Goal: Task Accomplishment & Management: Manage account settings

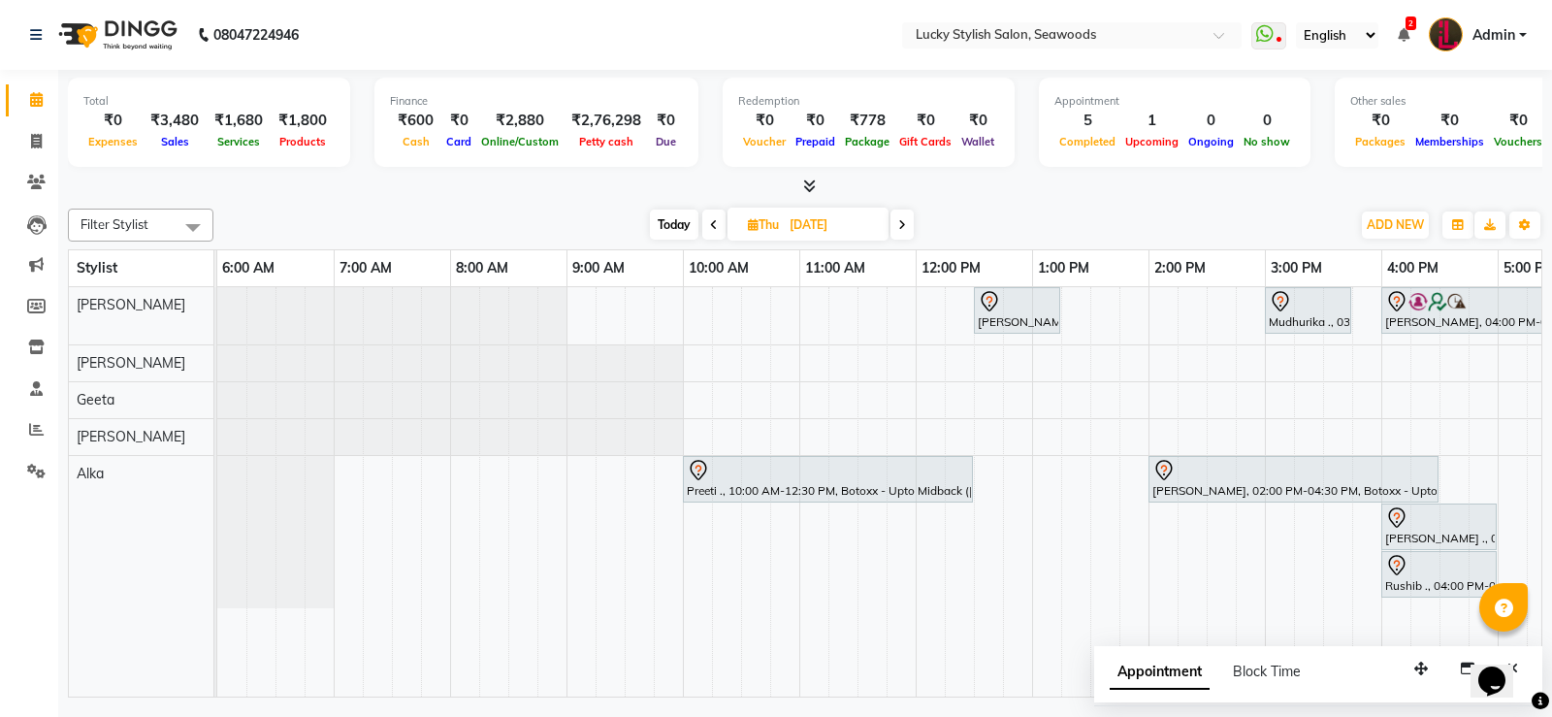
scroll to position [0, 655]
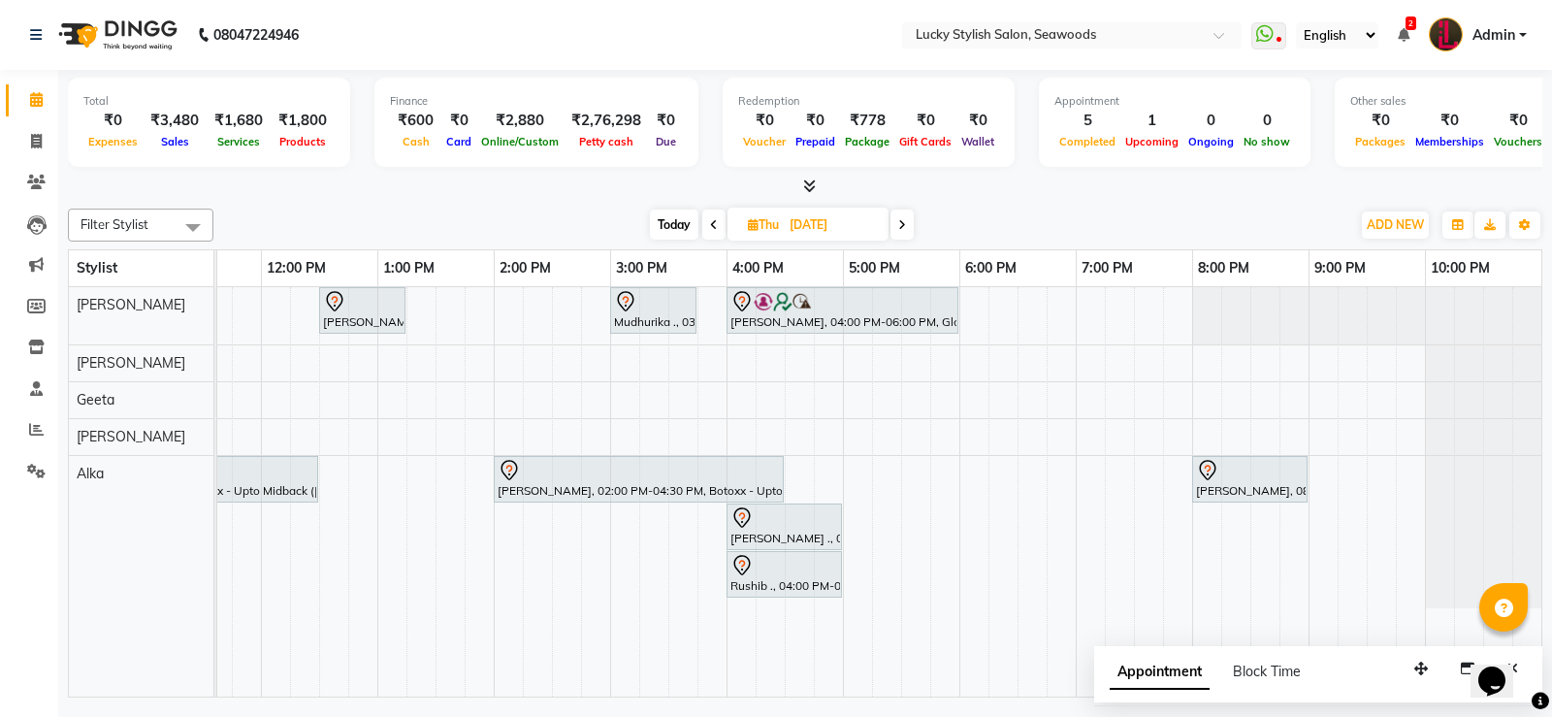
click at [674, 215] on span "Today" at bounding box center [674, 225] width 48 height 30
type input "[DATE]"
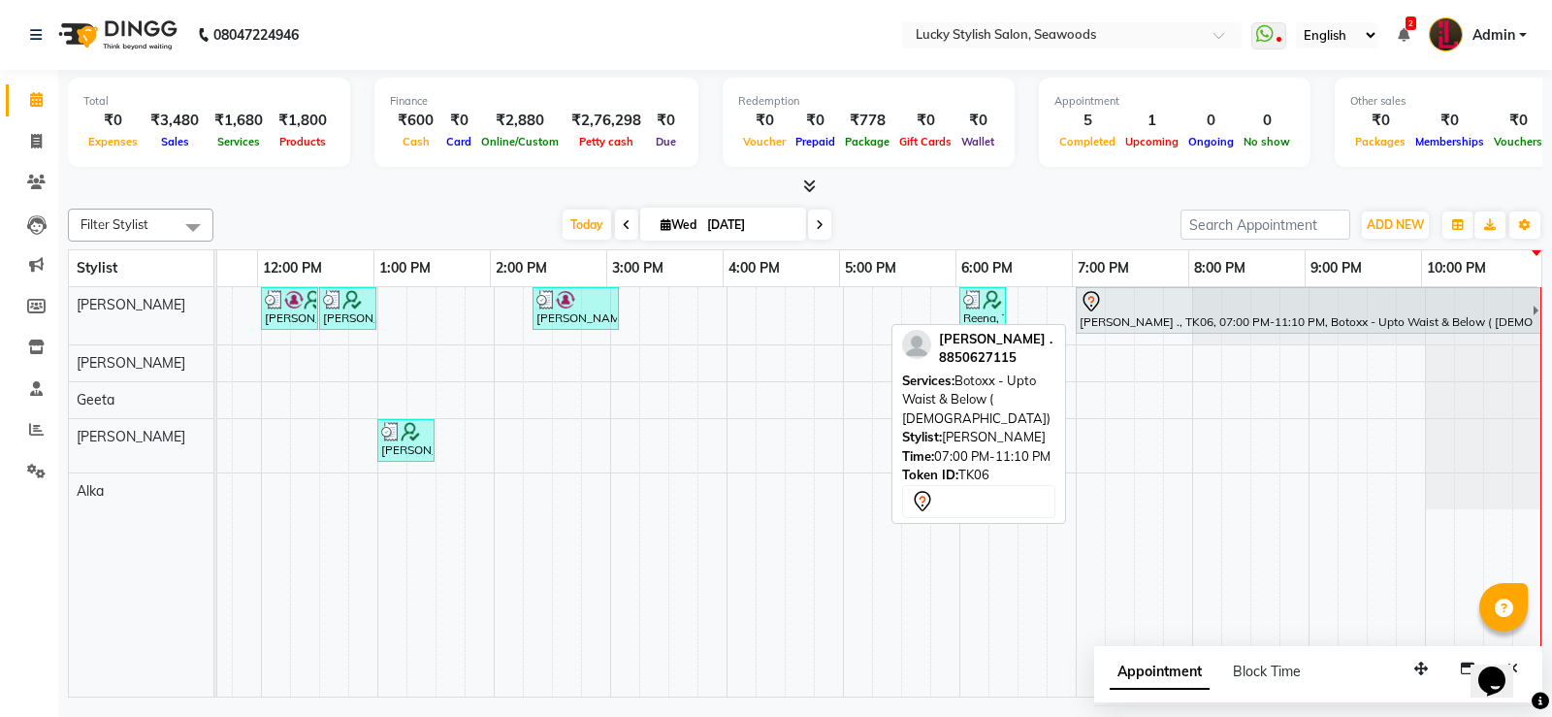
click at [1132, 315] on div "[PERSON_NAME] ., TK06, 07:00 PM-11:10 PM, Botoxx - Upto Waist & Below ( [DEMOGR…" at bounding box center [1305, 310] width 455 height 41
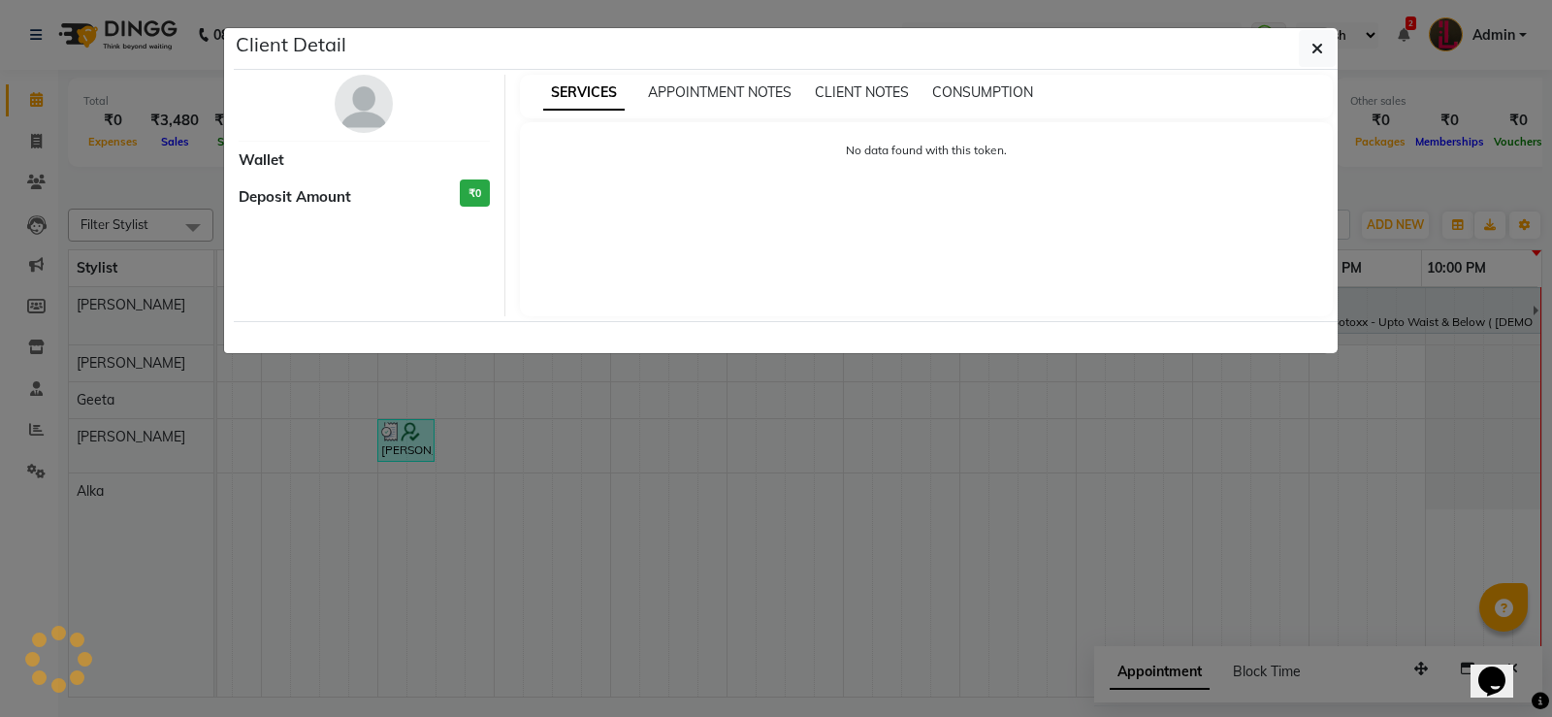
select select "7"
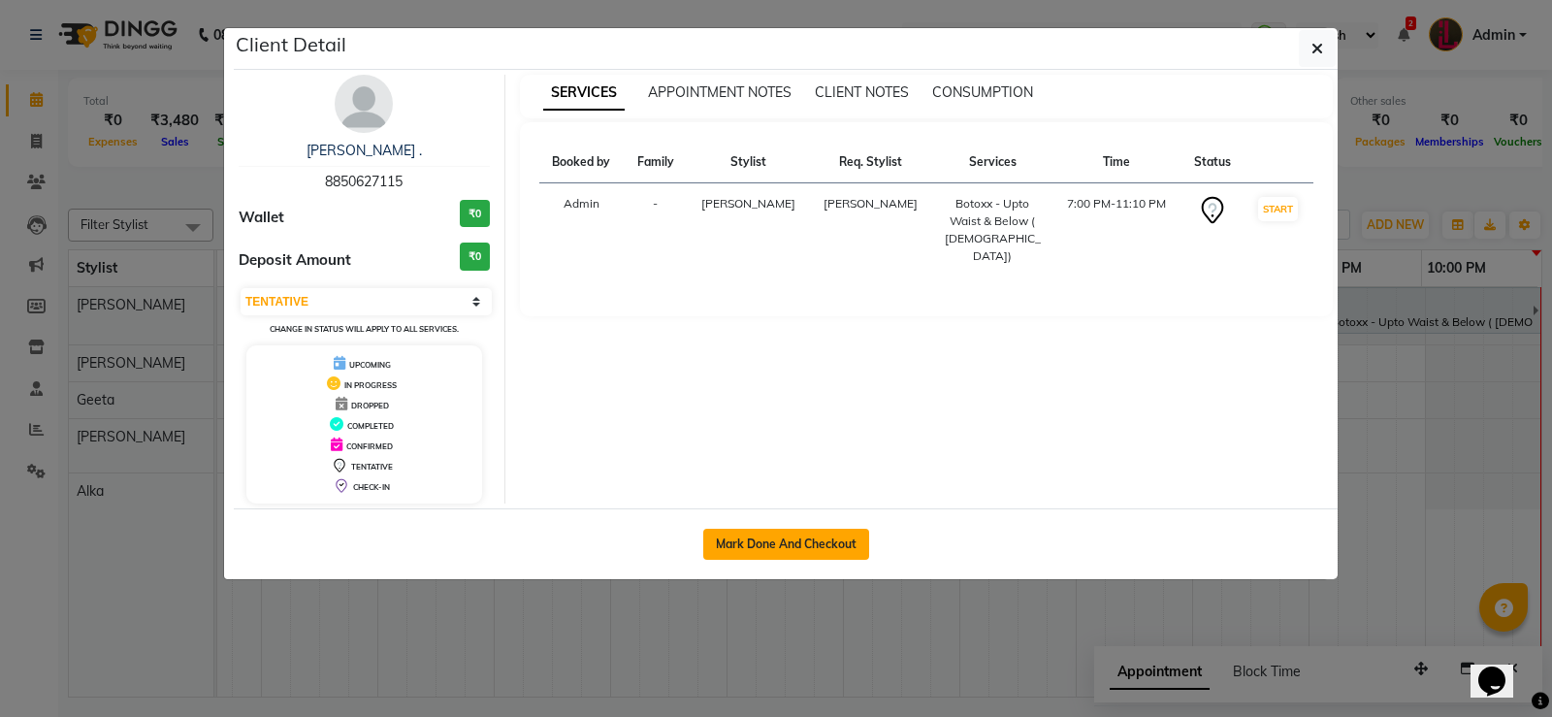
click at [832, 545] on button "Mark Done And Checkout" at bounding box center [786, 544] width 166 height 31
select select "service"
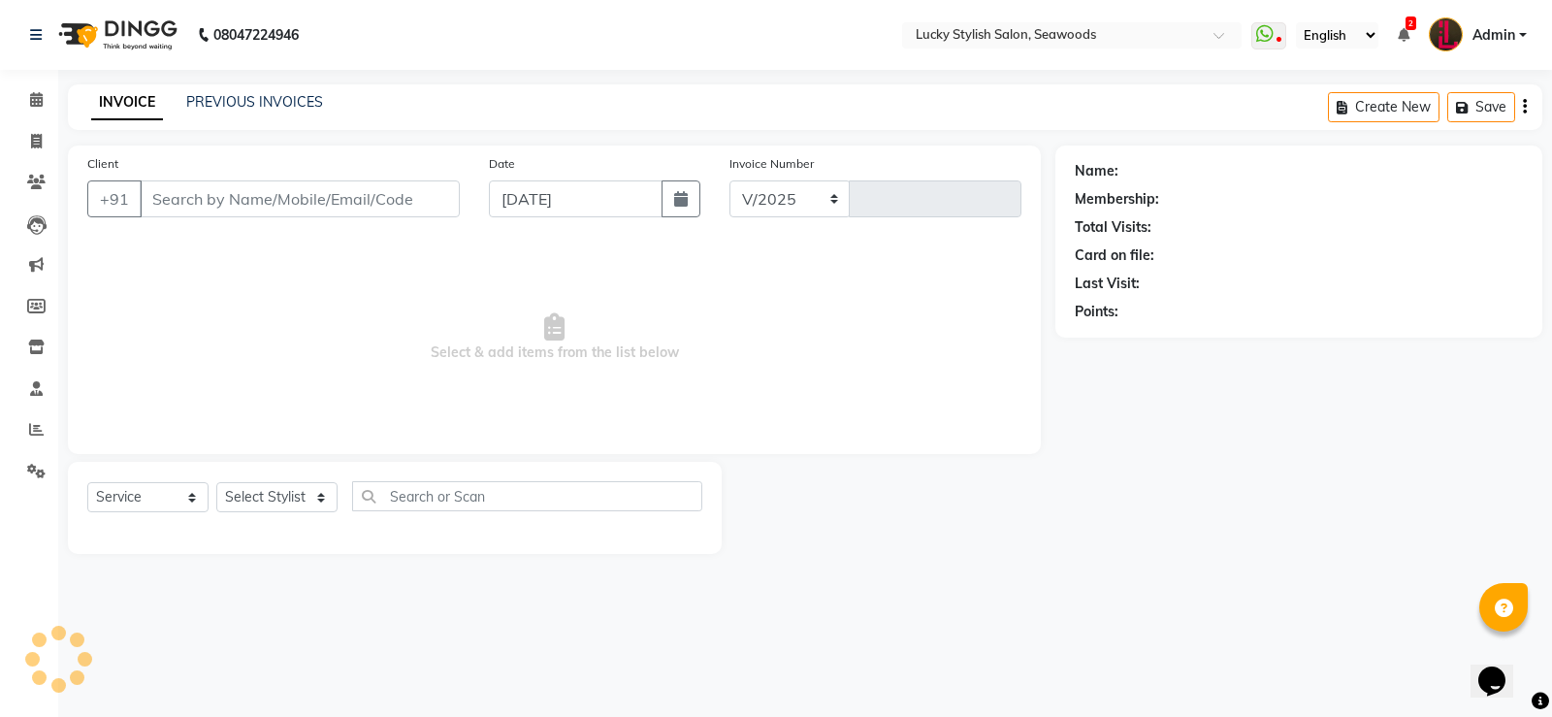
select select "675"
type input "0575"
type input "8850627115"
select select "10014"
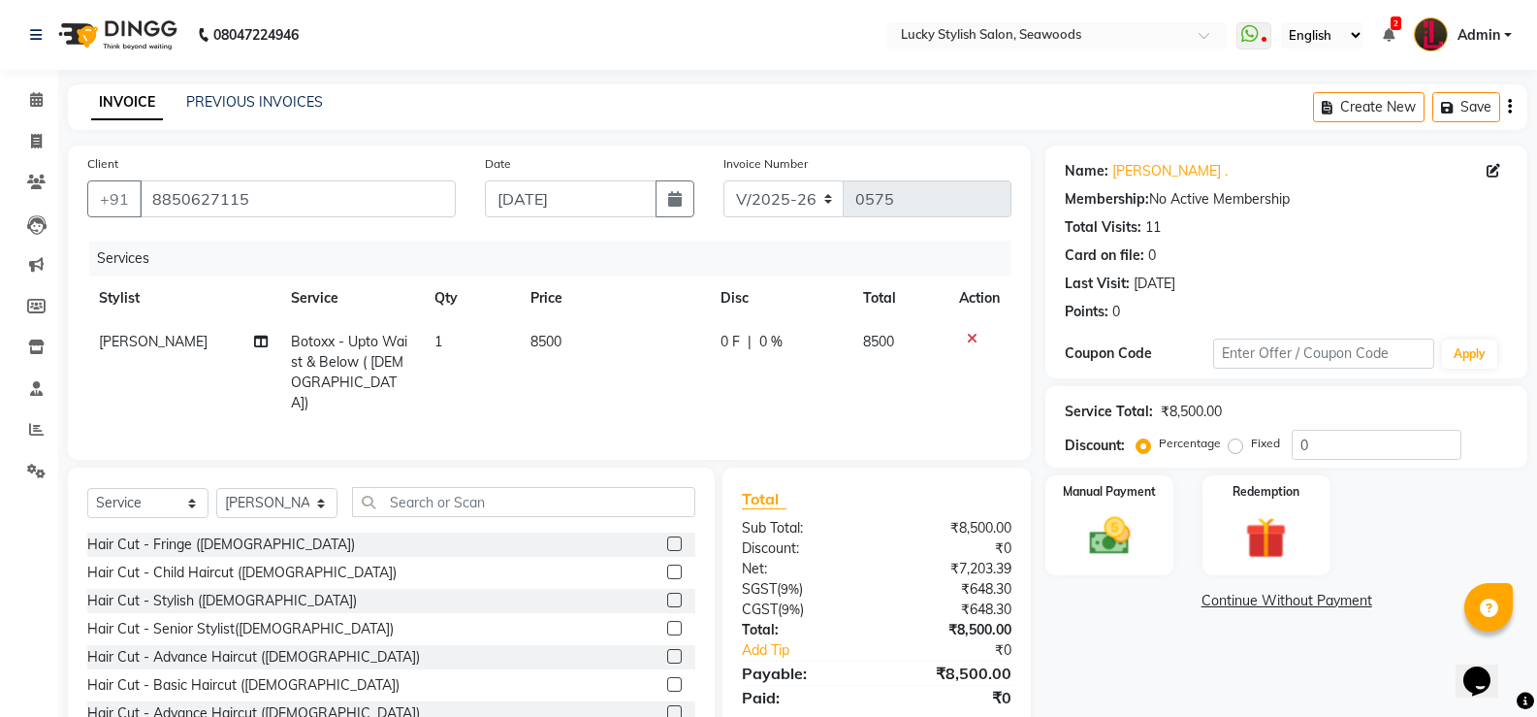
click at [751, 344] on div "0 F | 0 %" at bounding box center [781, 342] width 120 height 20
select select "10014"
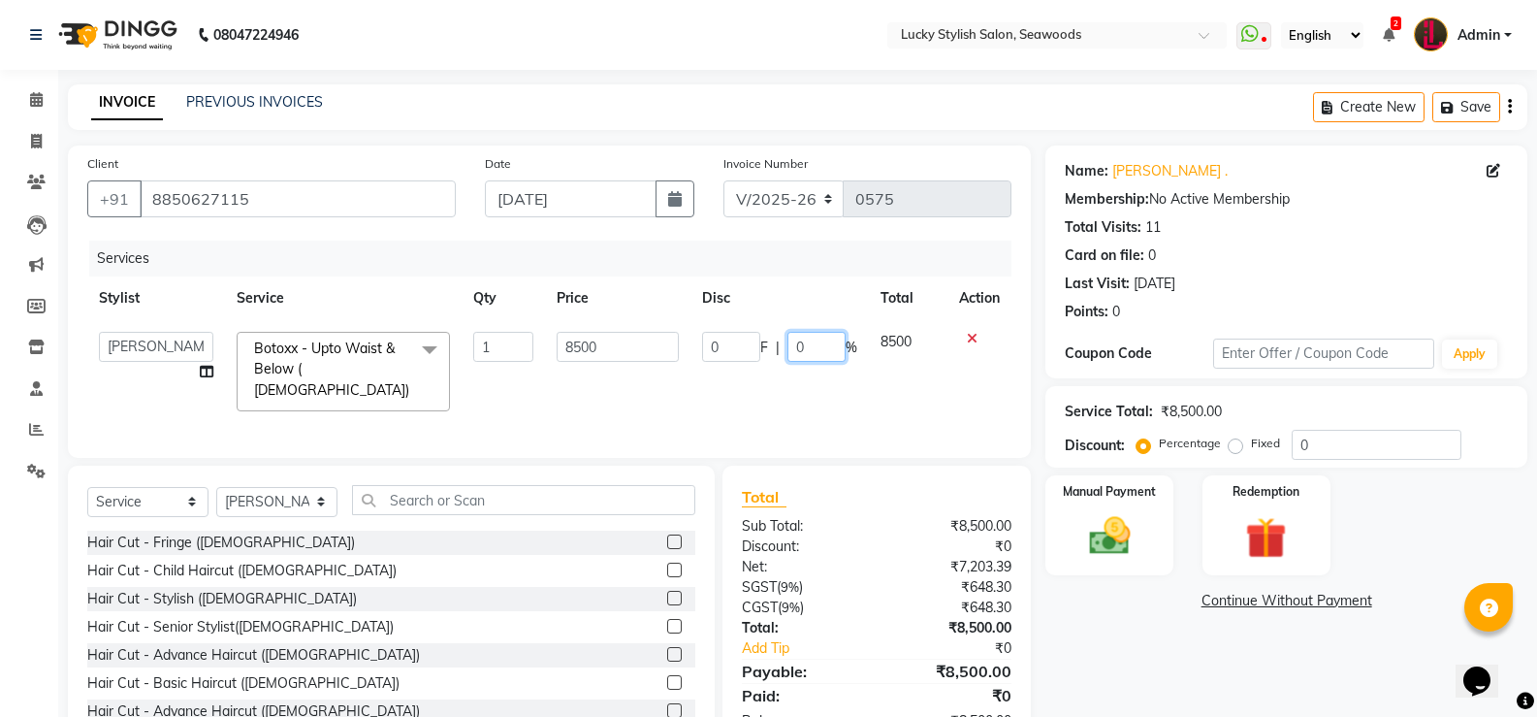
click at [788, 347] on input "0" at bounding box center [817, 347] width 58 height 30
type input "50"
click at [763, 375] on td "0 F | 50 %" at bounding box center [780, 371] width 178 height 103
select select "10014"
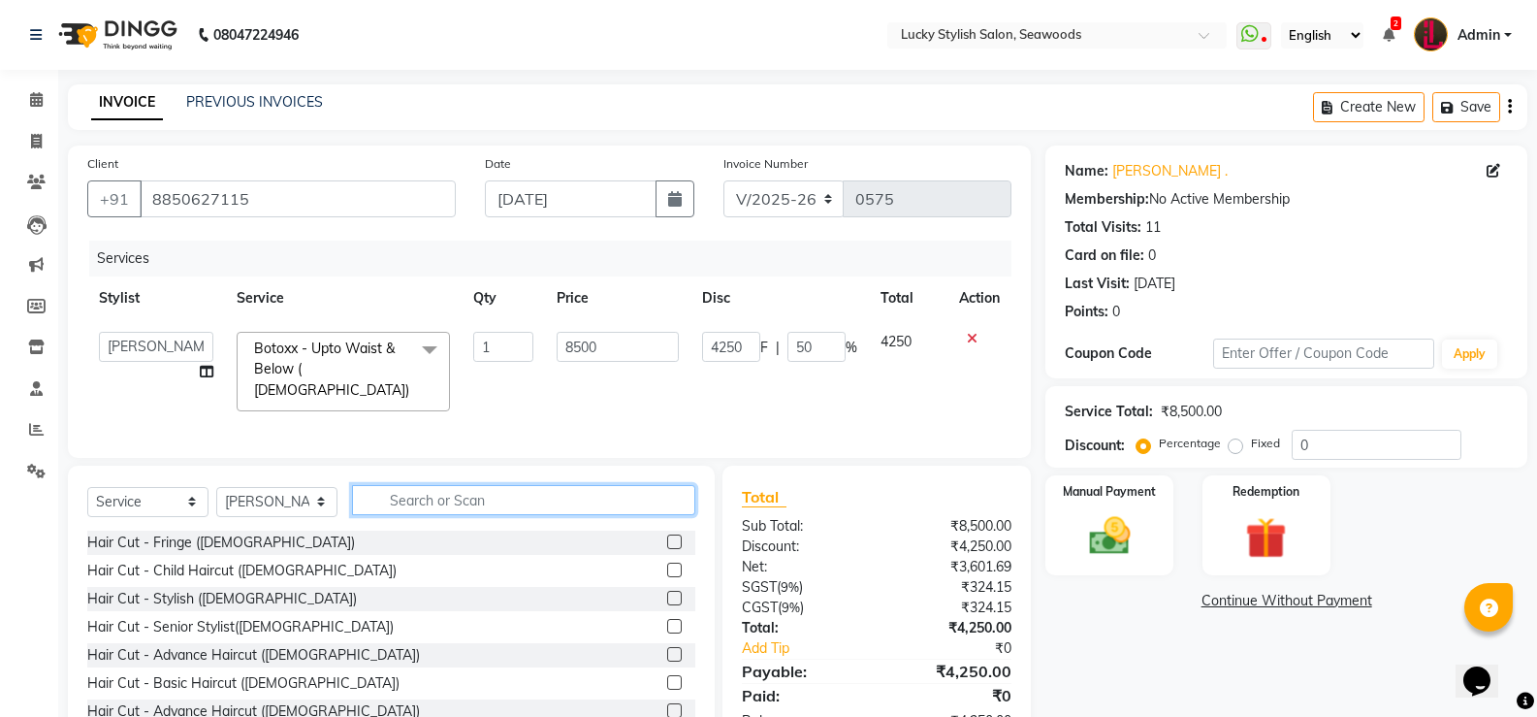
click at [448, 496] on input "text" at bounding box center [523, 500] width 343 height 30
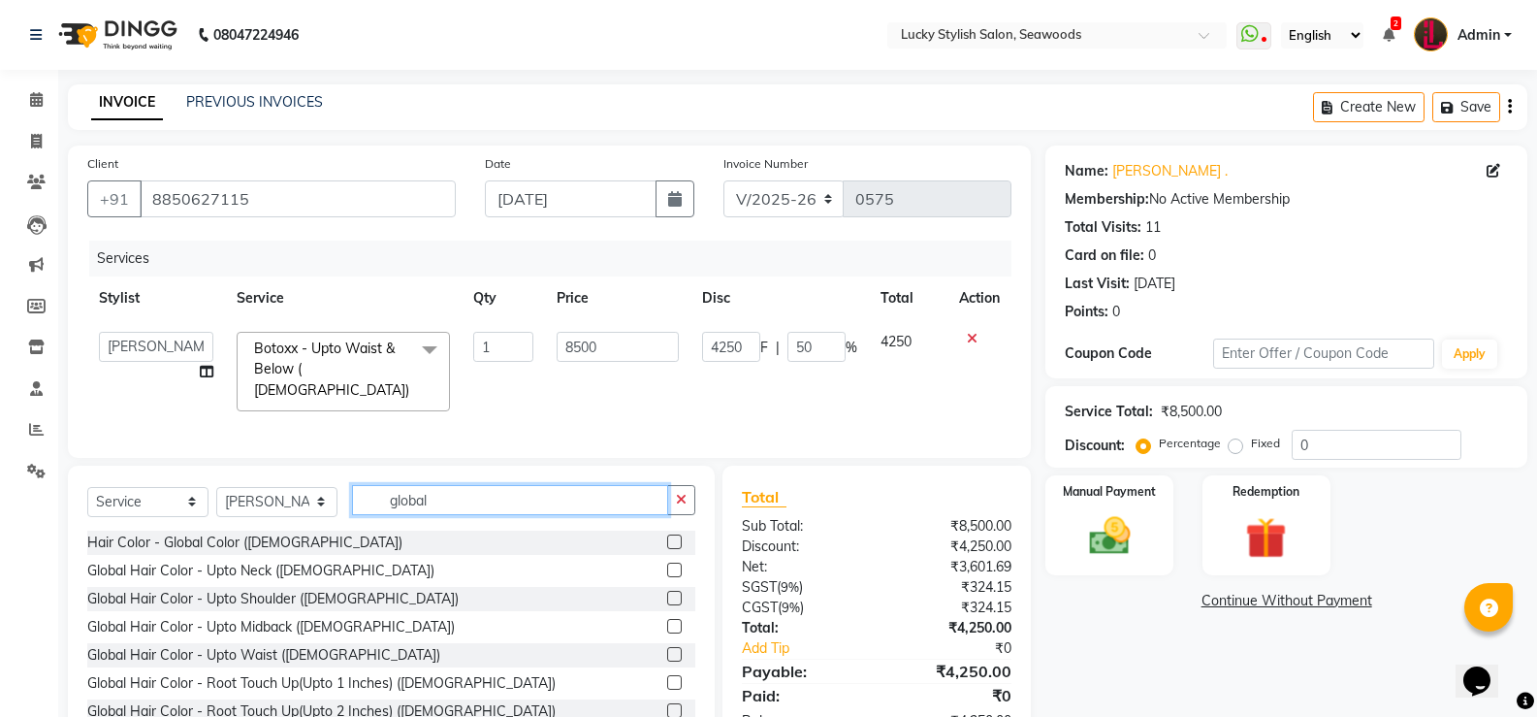
type input "global"
click at [667, 597] on label at bounding box center [674, 598] width 15 height 15
click at [667, 597] on input "checkbox" at bounding box center [673, 599] width 13 height 13
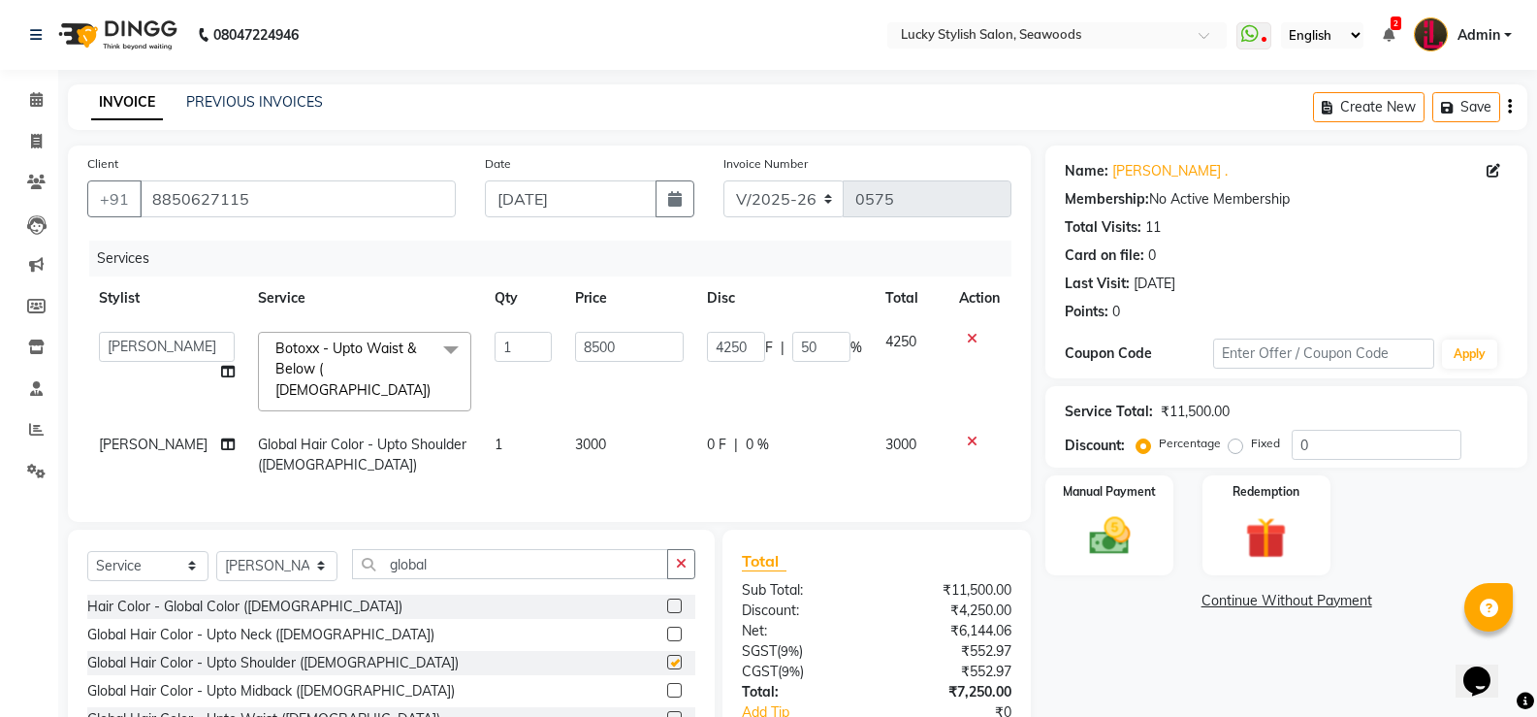
checkbox input "false"
click at [575, 435] on span "3000" at bounding box center [590, 443] width 31 height 17
select select "10014"
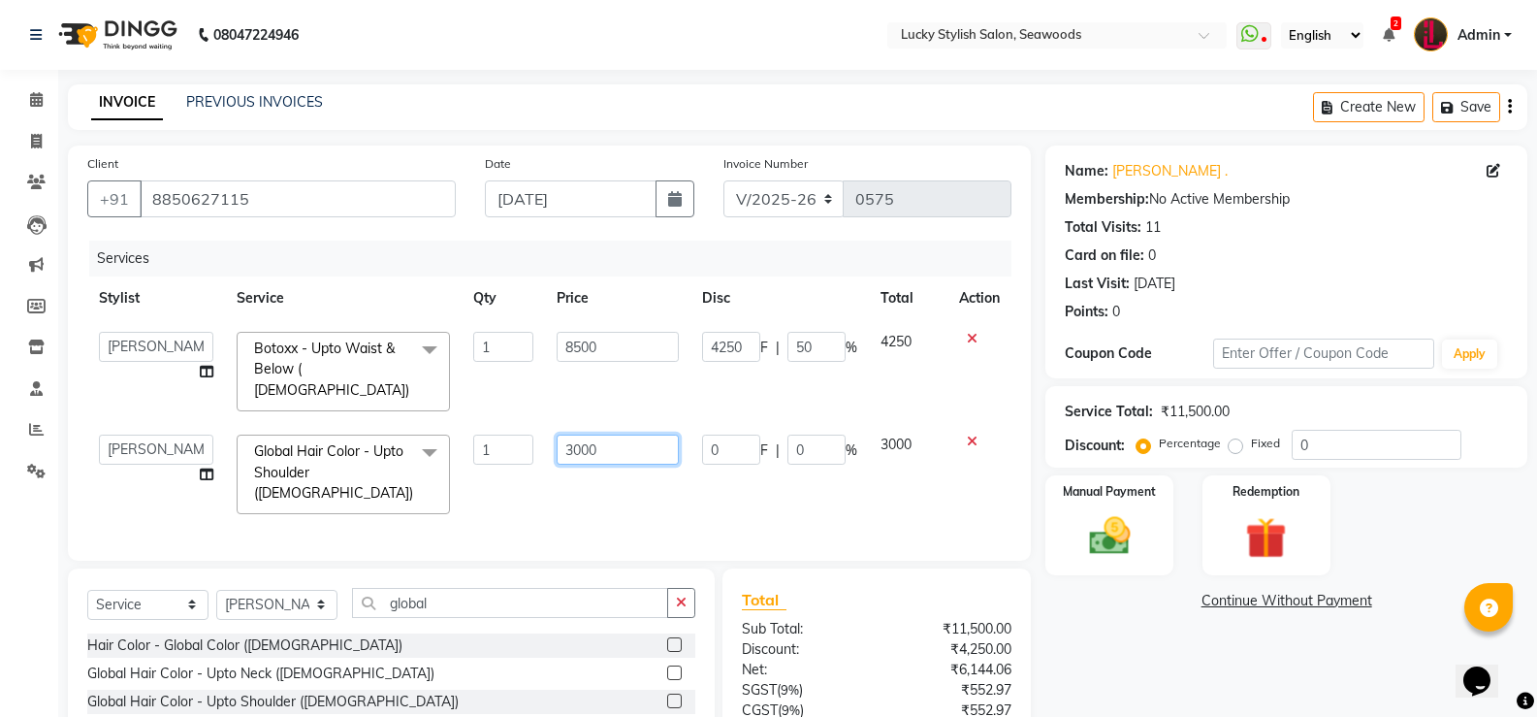
click at [581, 435] on input "3000" at bounding box center [617, 450] width 121 height 30
type input "4400"
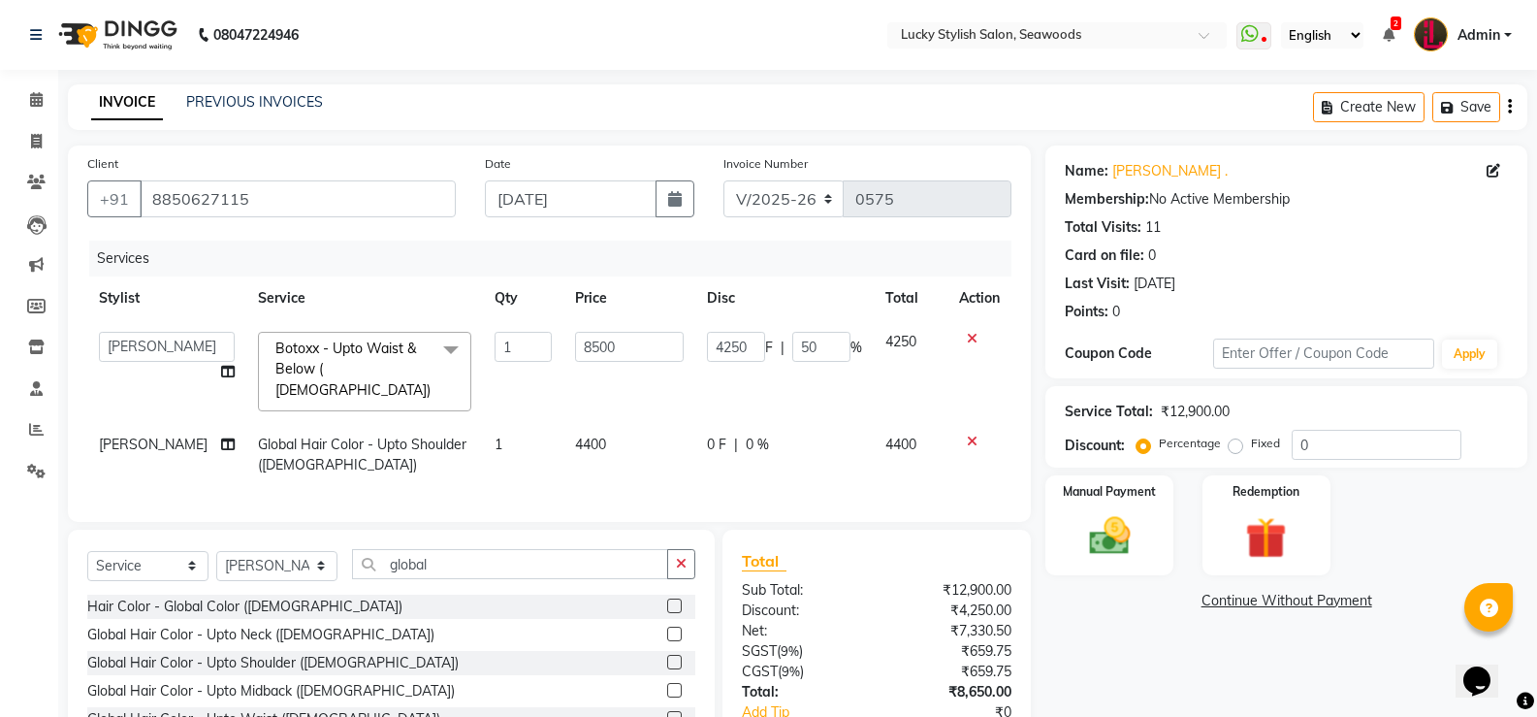
click at [835, 435] on div "0 F | 0 %" at bounding box center [784, 445] width 155 height 20
select select "10014"
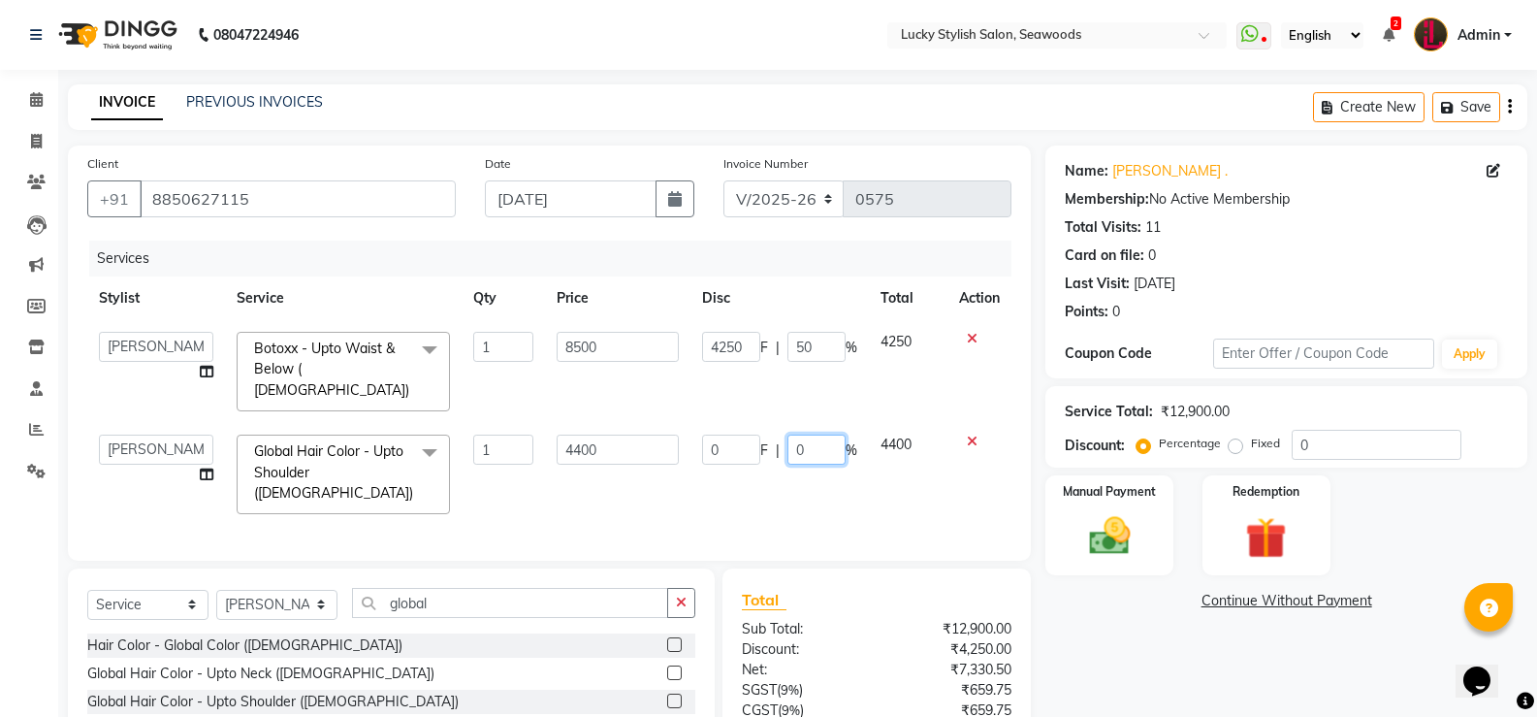
click at [832, 435] on input "0" at bounding box center [817, 450] width 58 height 30
click at [817, 435] on input "0" at bounding box center [817, 450] width 58 height 30
click at [813, 435] on input "0" at bounding box center [817, 450] width 58 height 30
type input "30"
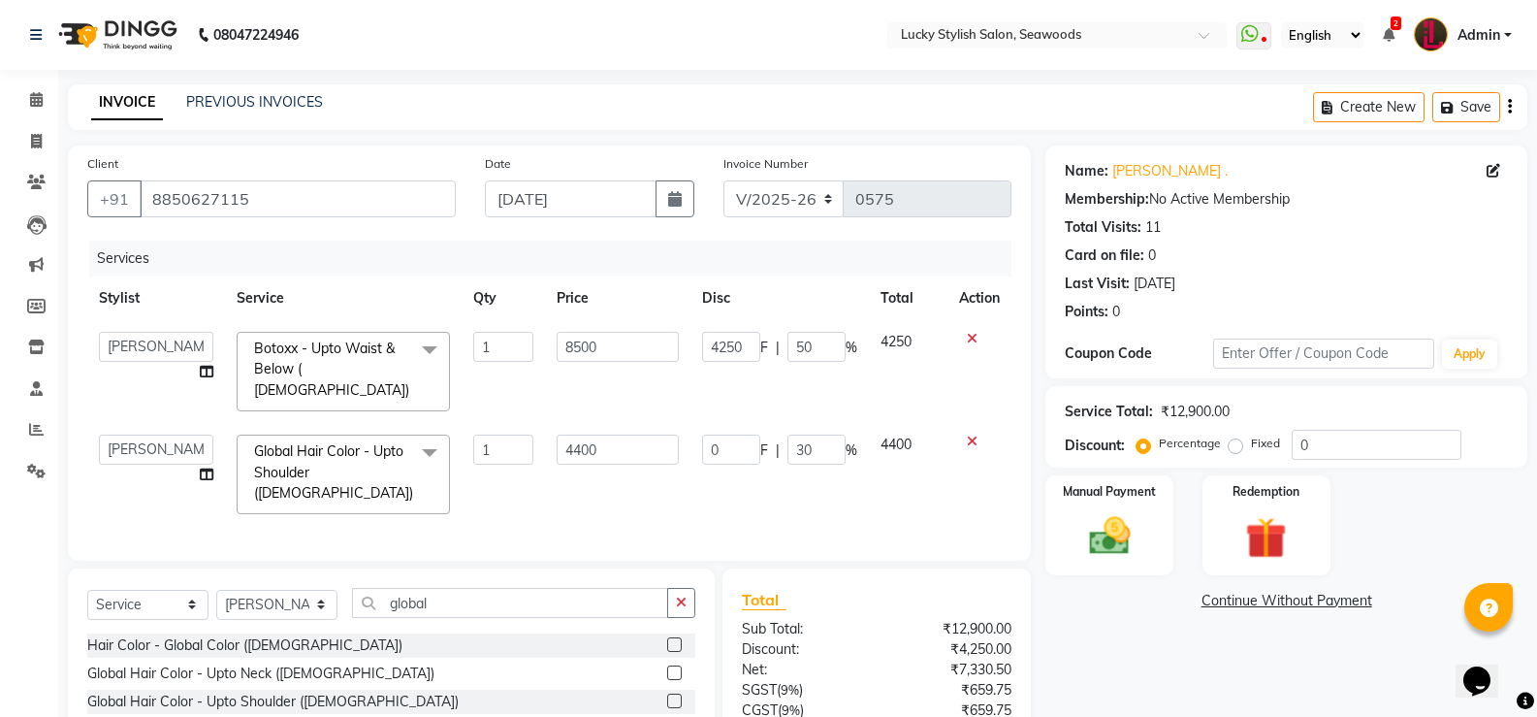
click at [746, 478] on div "Services Stylist Service Qty Price Disc Total Action Alka [PERSON_NAME] Geeta […" at bounding box center [549, 391] width 924 height 301
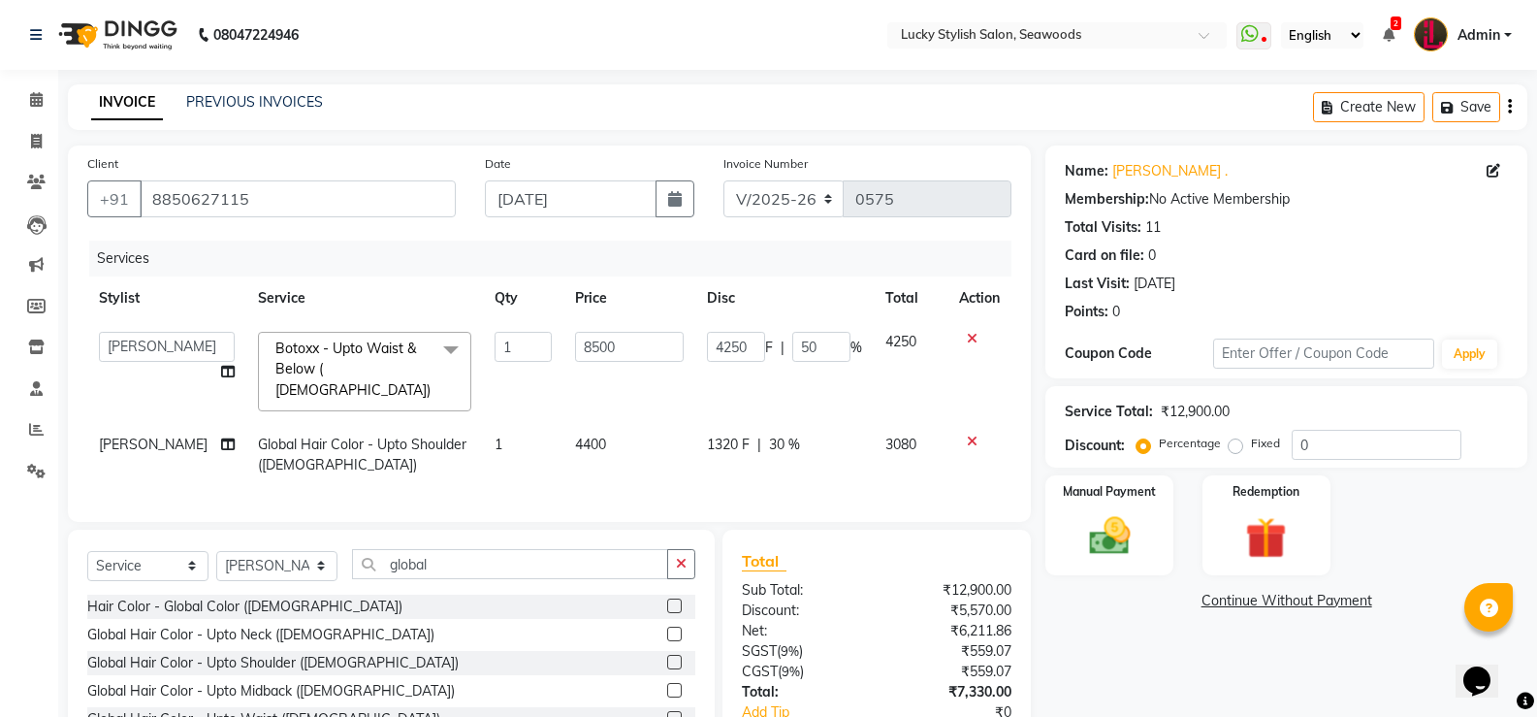
scroll to position [122, 0]
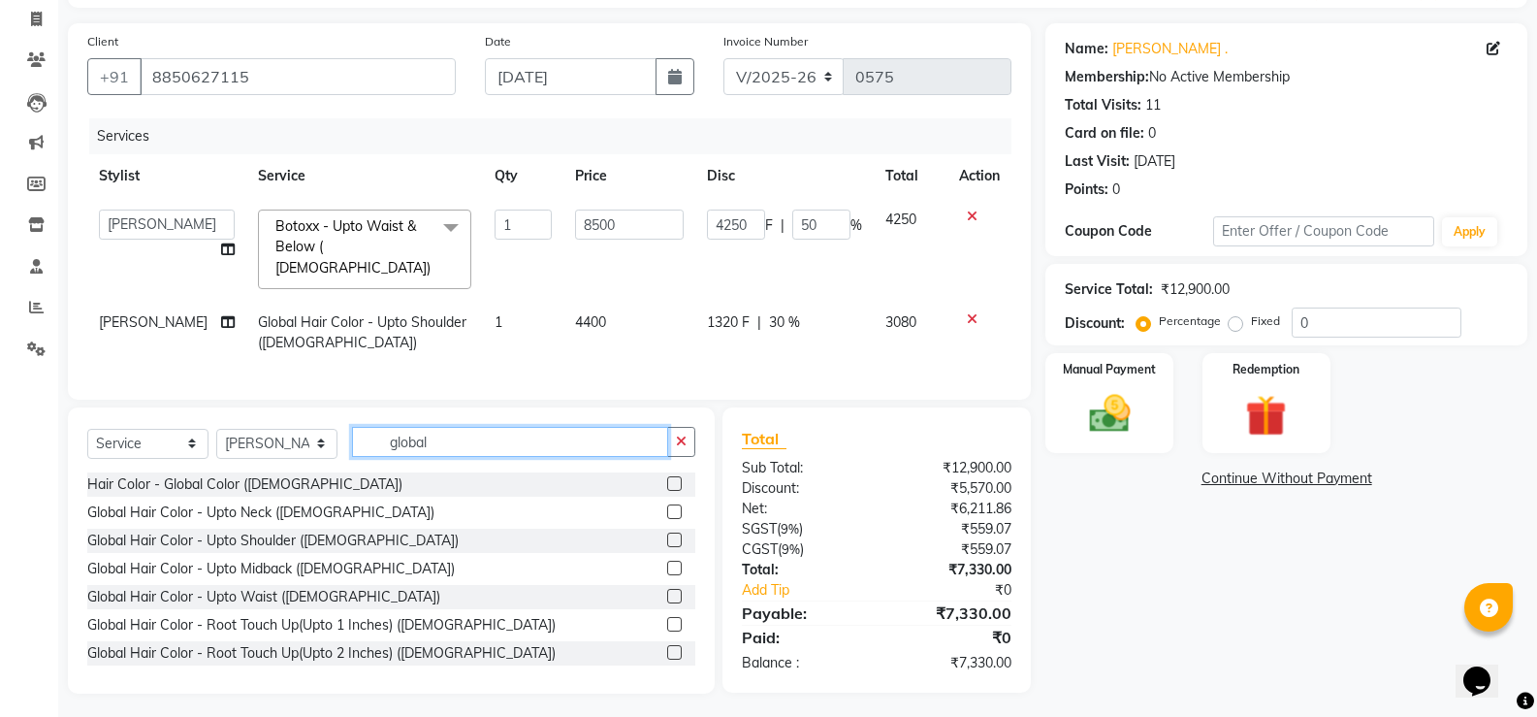
click at [418, 445] on input "global" at bounding box center [510, 442] width 316 height 30
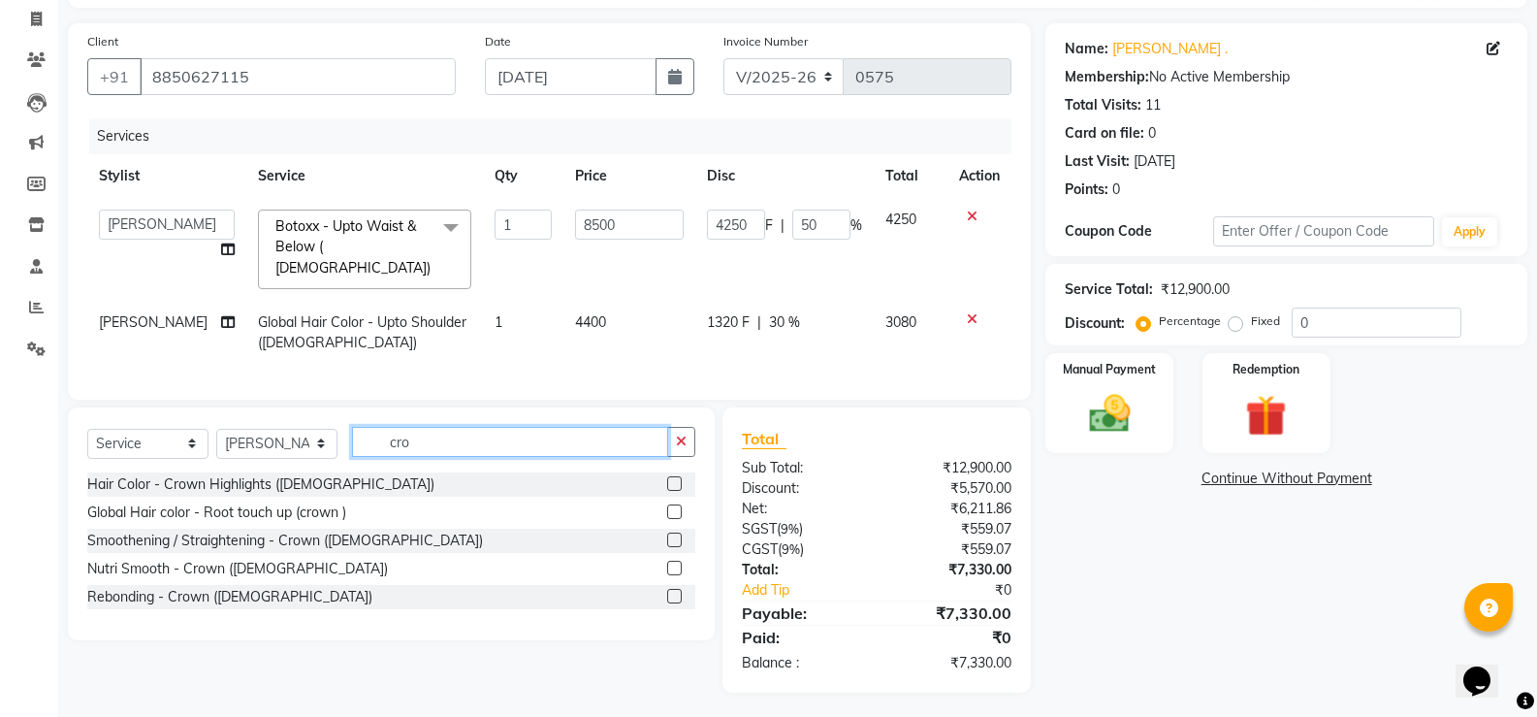
scroll to position [121, 0]
type input "crown"
click at [678, 481] on label at bounding box center [674, 484] width 15 height 15
click at [678, 481] on input "checkbox" at bounding box center [673, 485] width 13 height 13
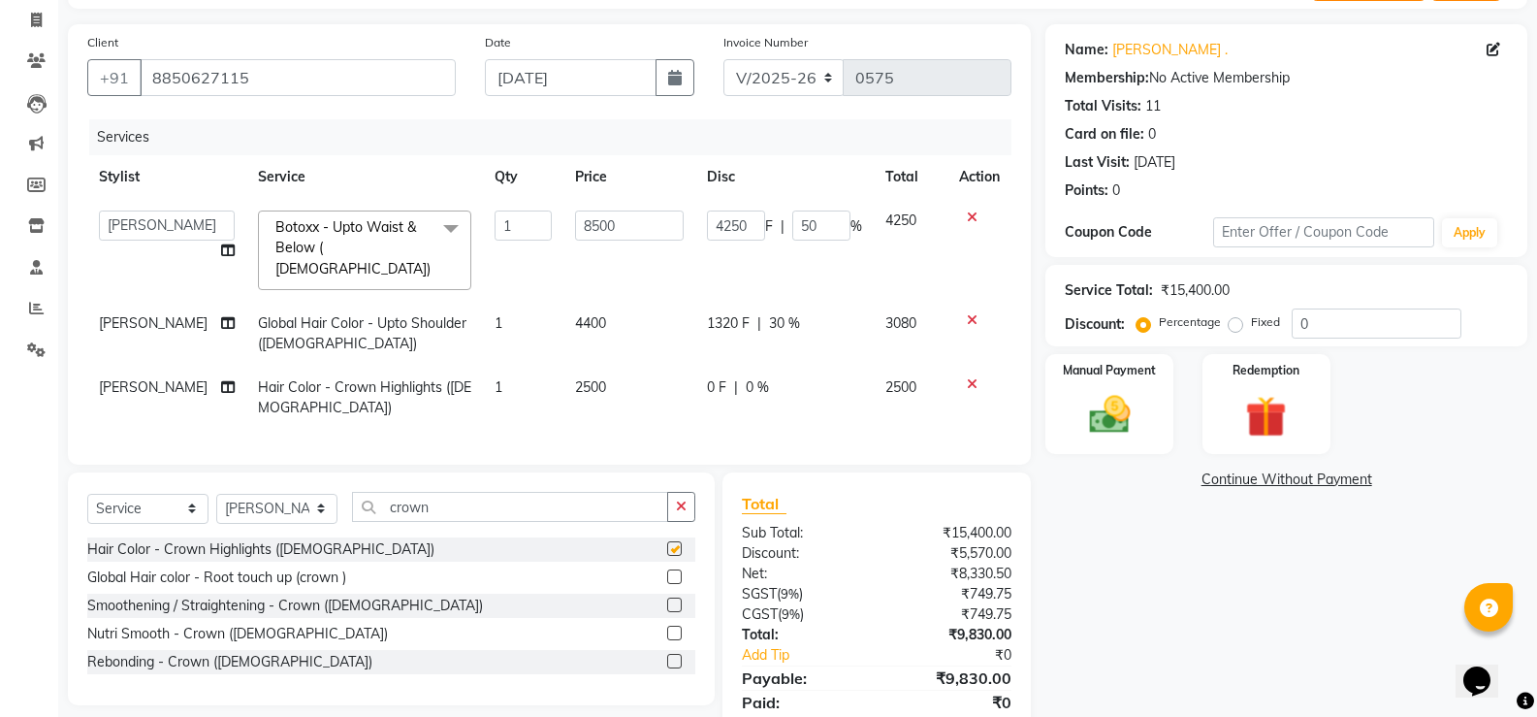
checkbox input "false"
click at [605, 369] on td "2500" at bounding box center [630, 398] width 132 height 64
select select "10014"
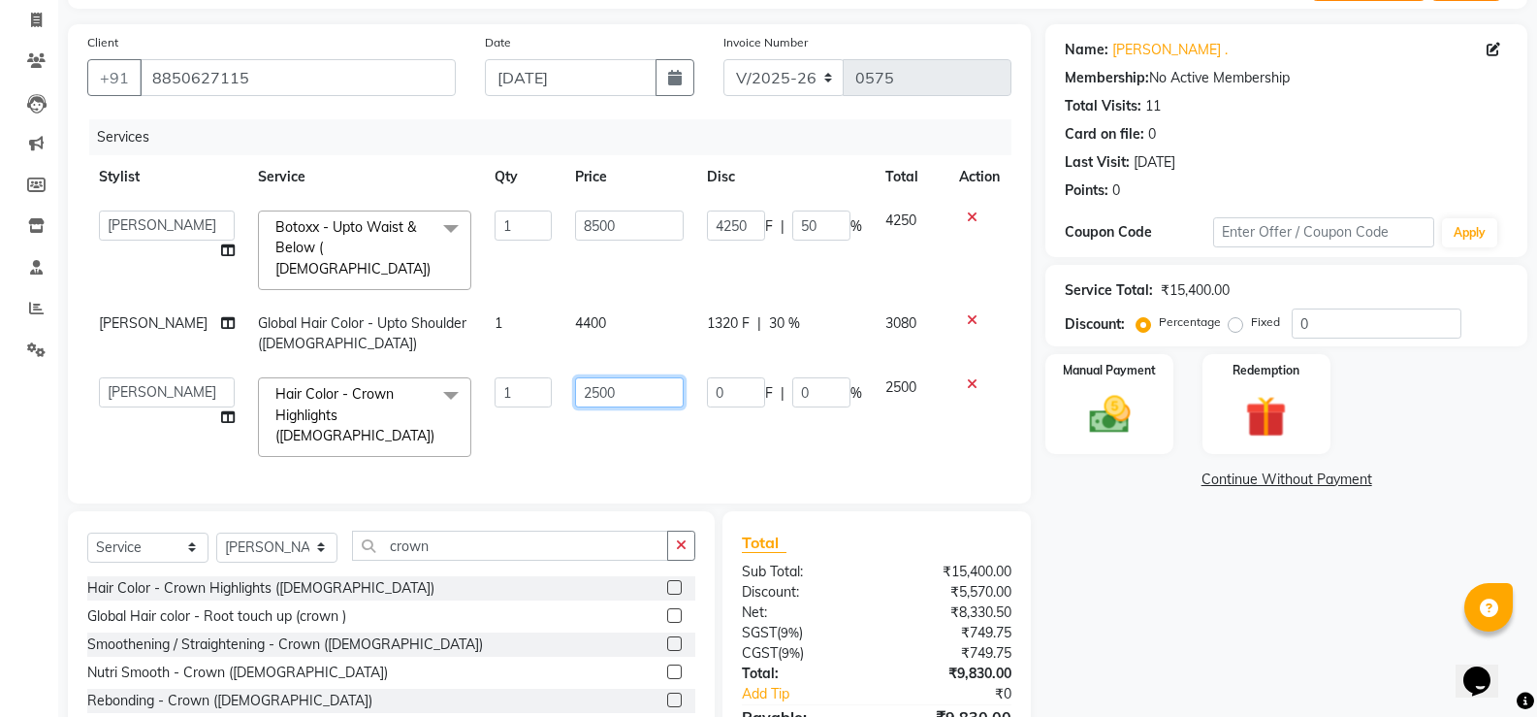
click at [601, 377] on input "2500" at bounding box center [629, 392] width 109 height 30
type input "3500"
click at [695, 321] on td "1320 F | 30 %" at bounding box center [784, 334] width 178 height 64
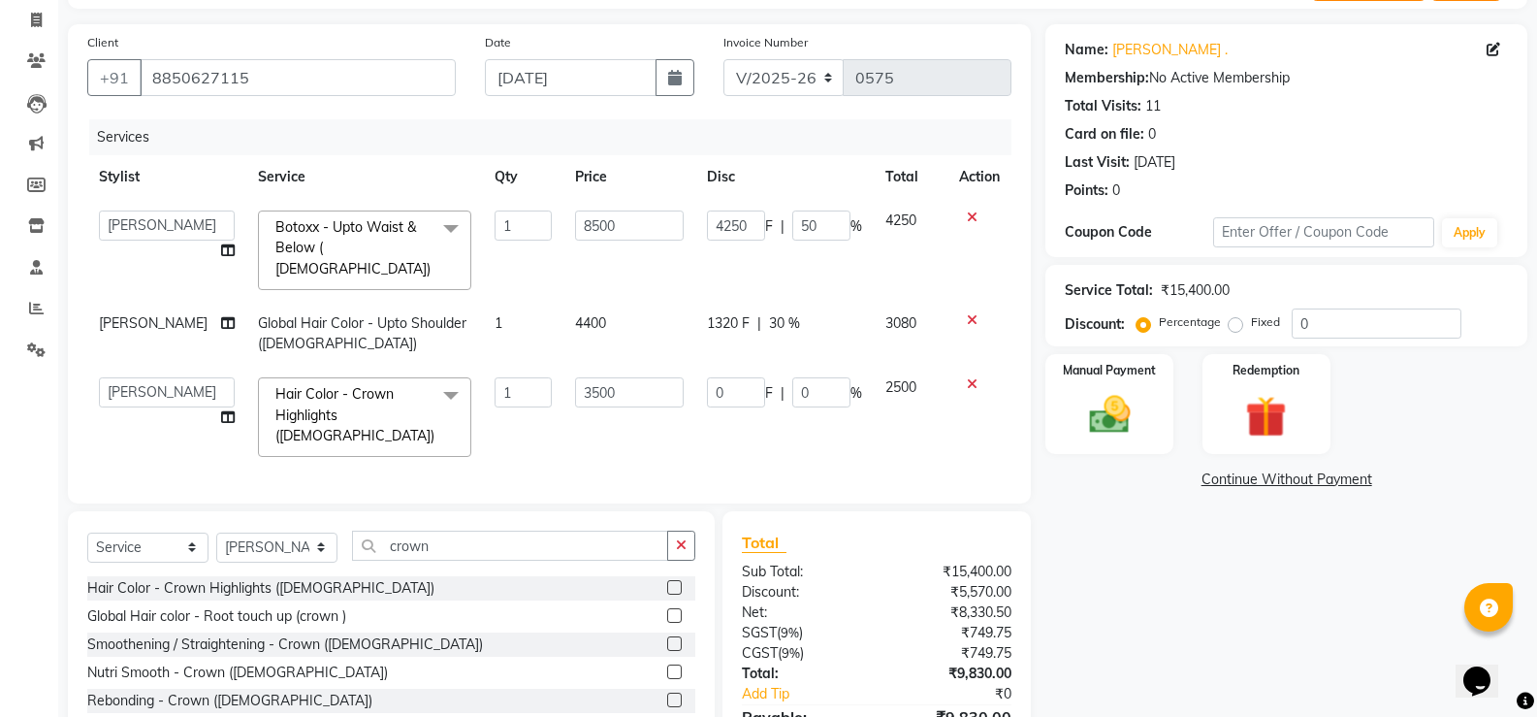
select select "10014"
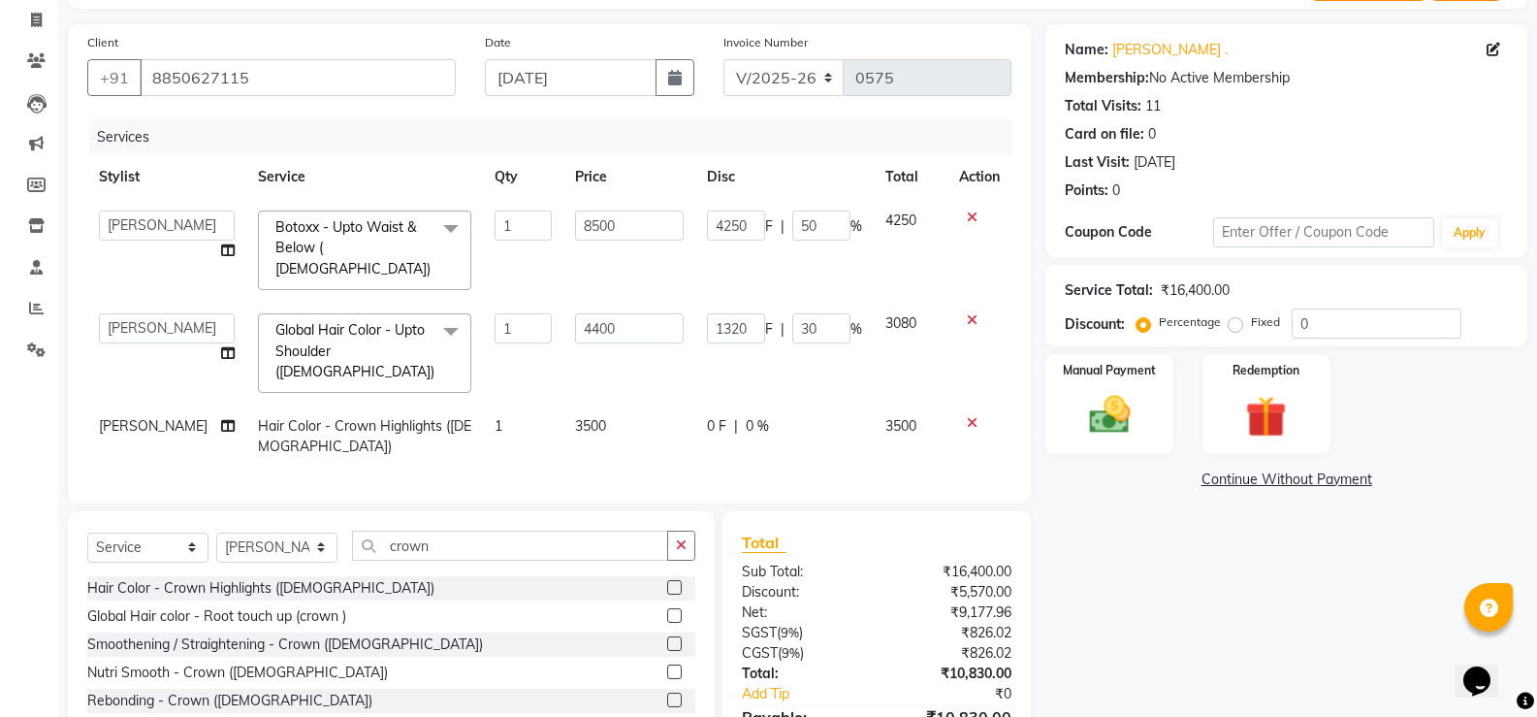
click at [778, 404] on td "0 F | 0 %" at bounding box center [784, 436] width 178 height 64
select select "10014"
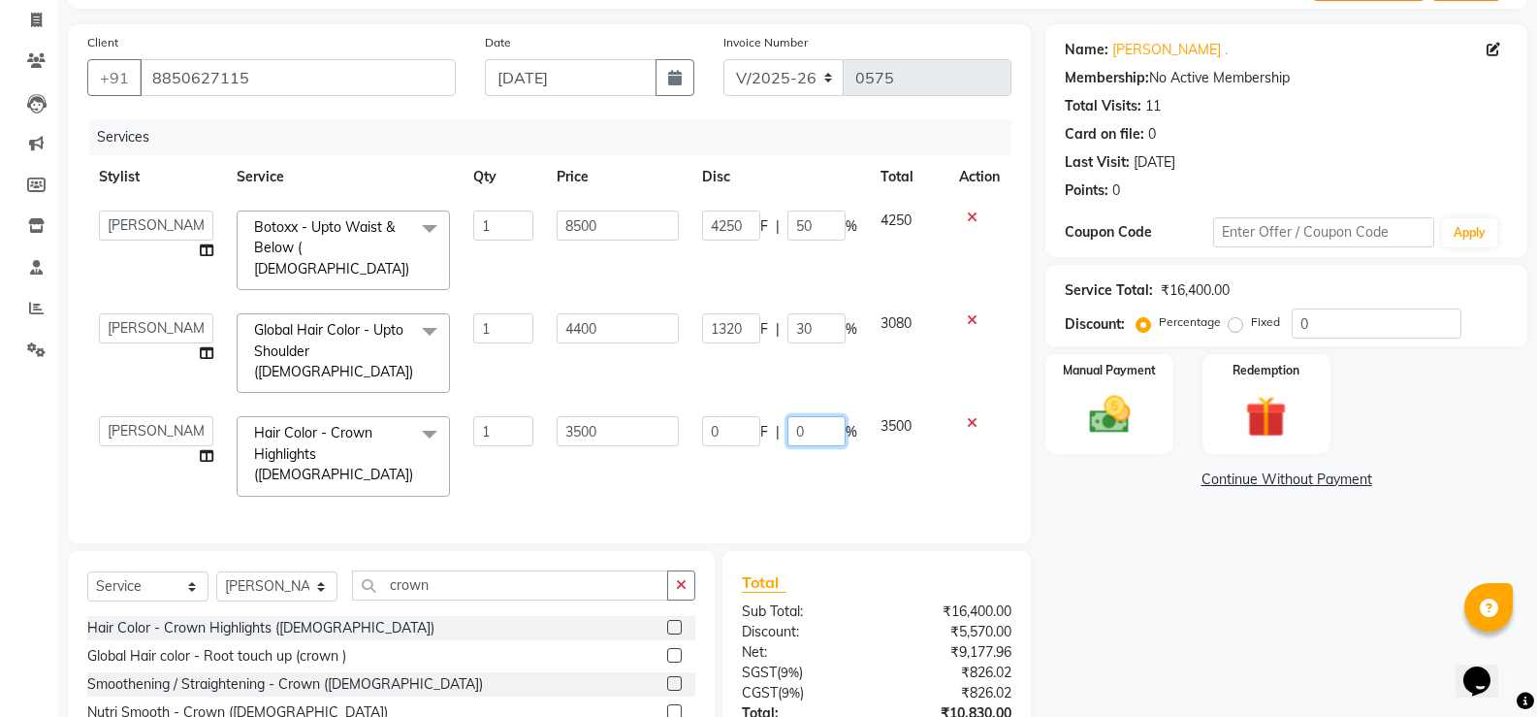
drag, startPoint x: 786, startPoint y: 401, endPoint x: 804, endPoint y: 389, distance: 21.8
click at [789, 416] on input "0" at bounding box center [817, 431] width 58 height 30
click at [804, 416] on input "0" at bounding box center [817, 431] width 58 height 30
type input "30"
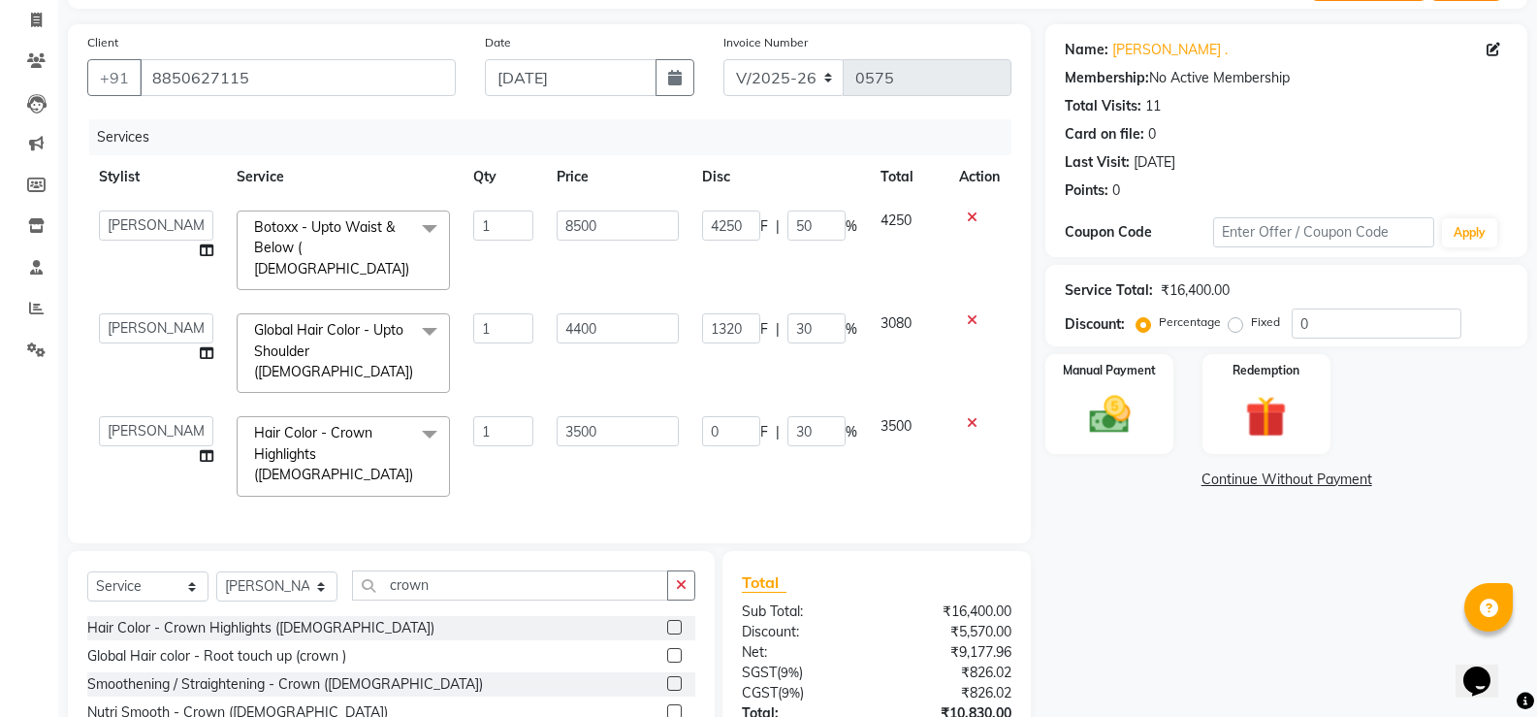
click at [866, 445] on div "Services Stylist Service Qty Price Disc Total Action Alka [PERSON_NAME] Geeta […" at bounding box center [549, 321] width 924 height 404
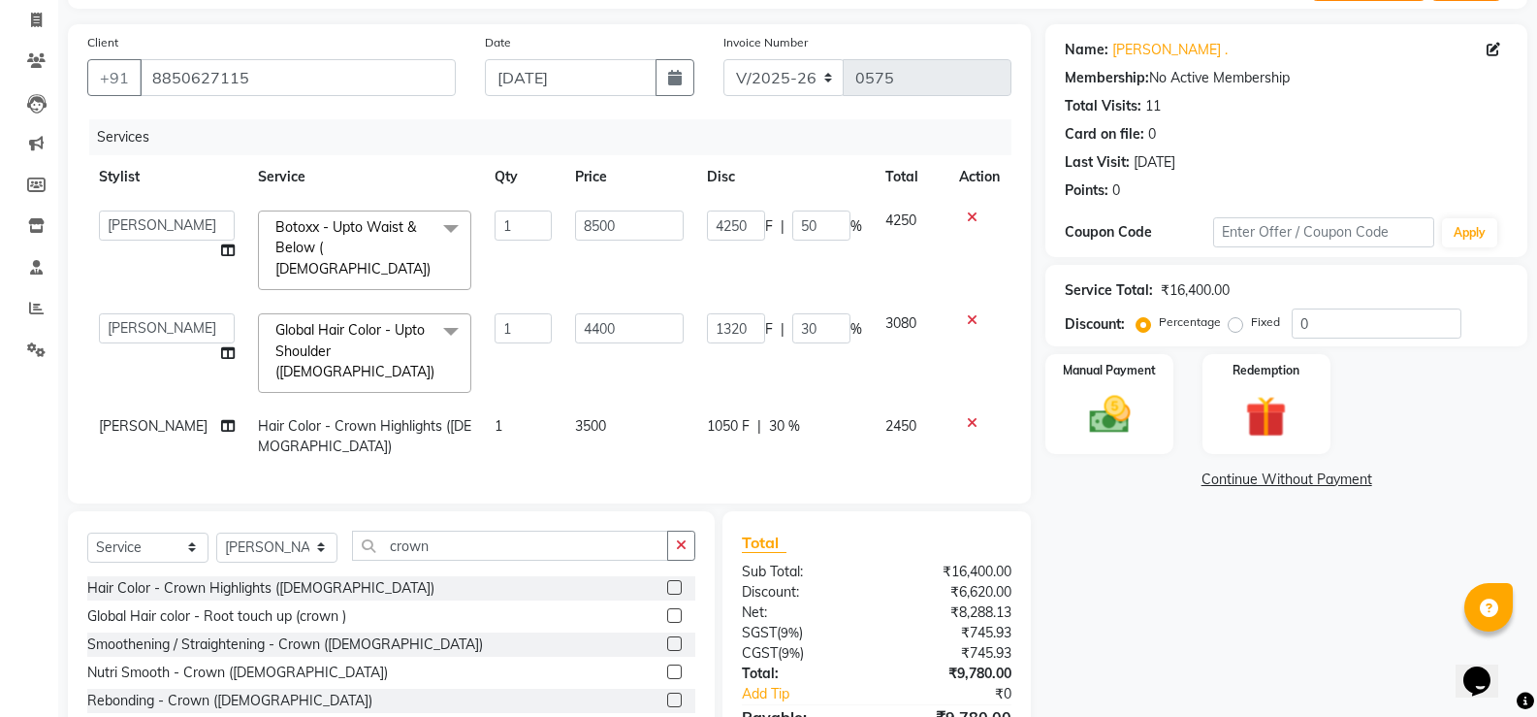
scroll to position [204, 0]
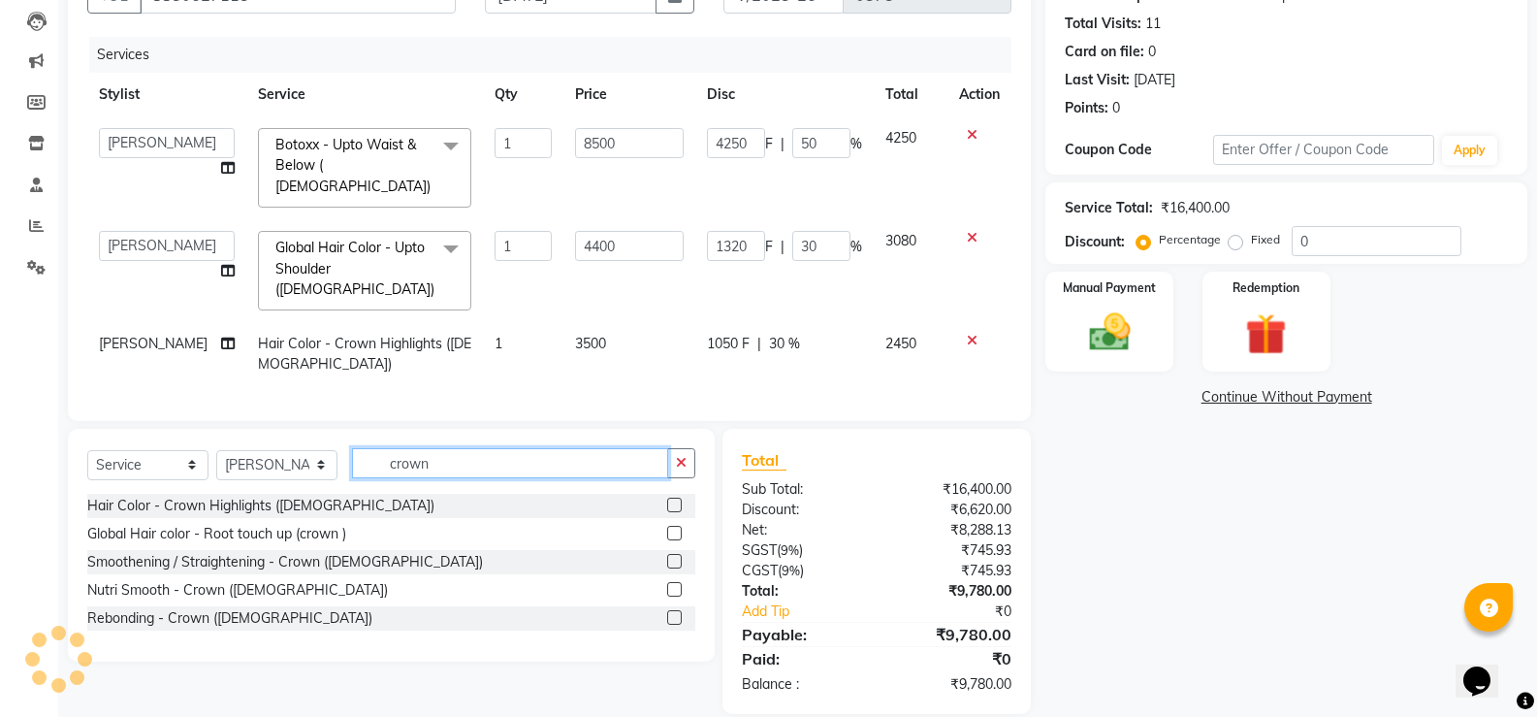
click at [406, 448] on input "crown" at bounding box center [510, 463] width 316 height 30
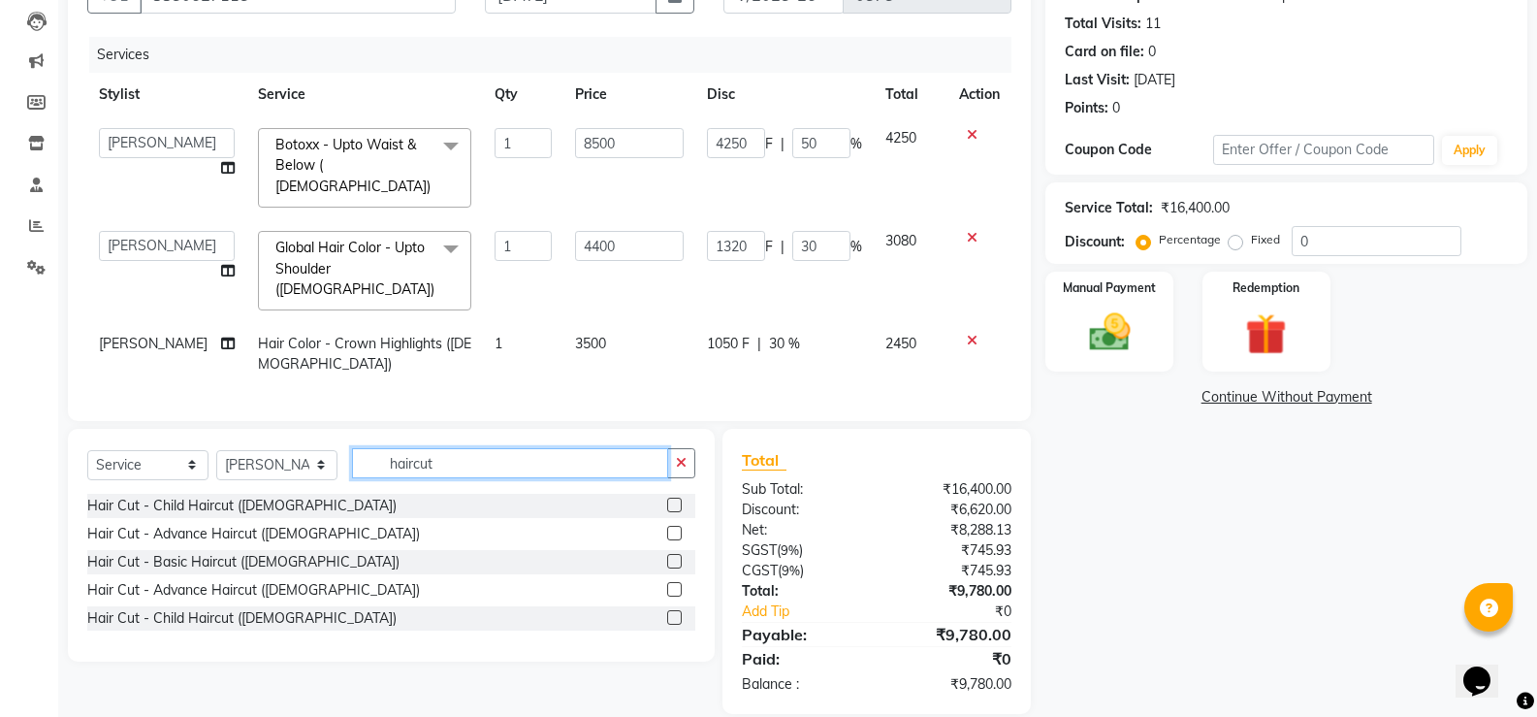
type input "haircut"
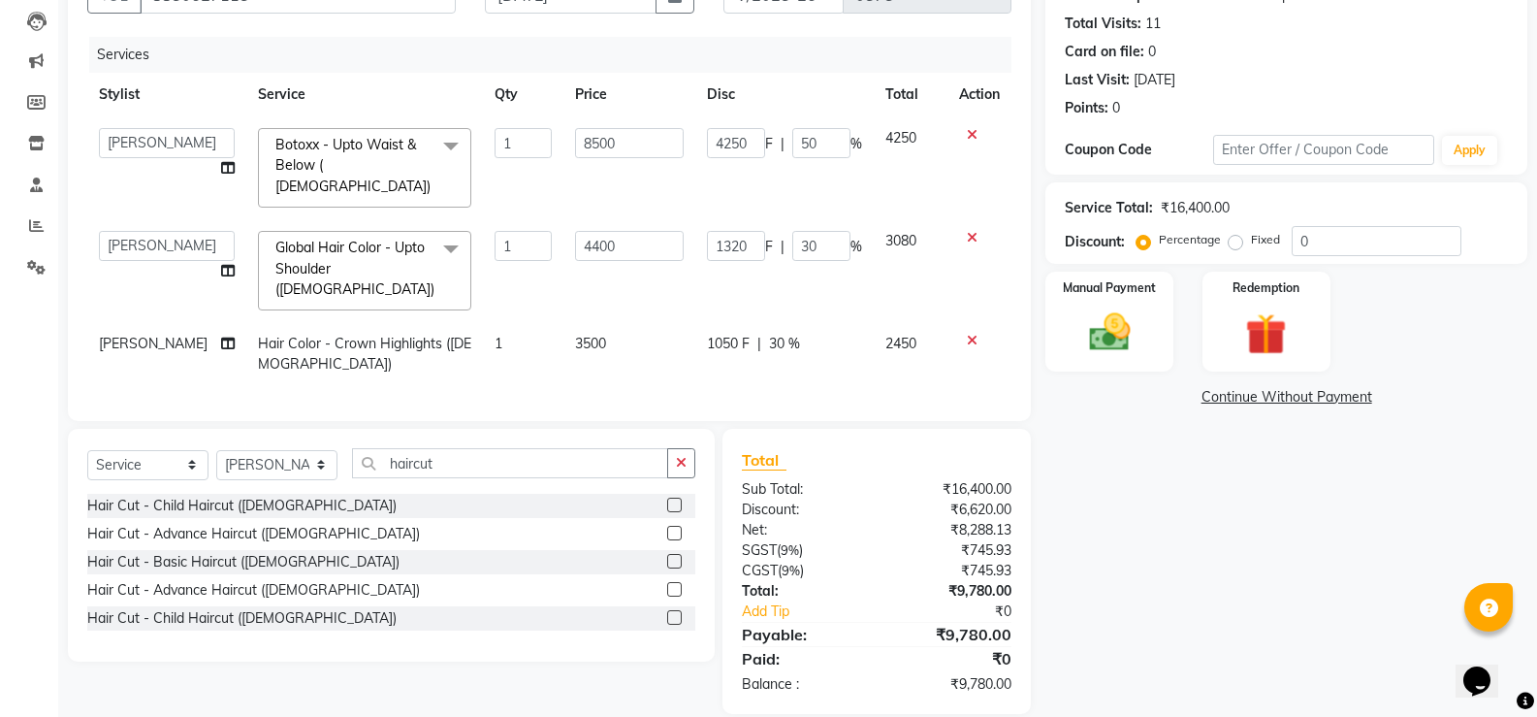
click at [678, 526] on label at bounding box center [674, 533] width 15 height 15
click at [678, 528] on input "checkbox" at bounding box center [673, 534] width 13 height 13
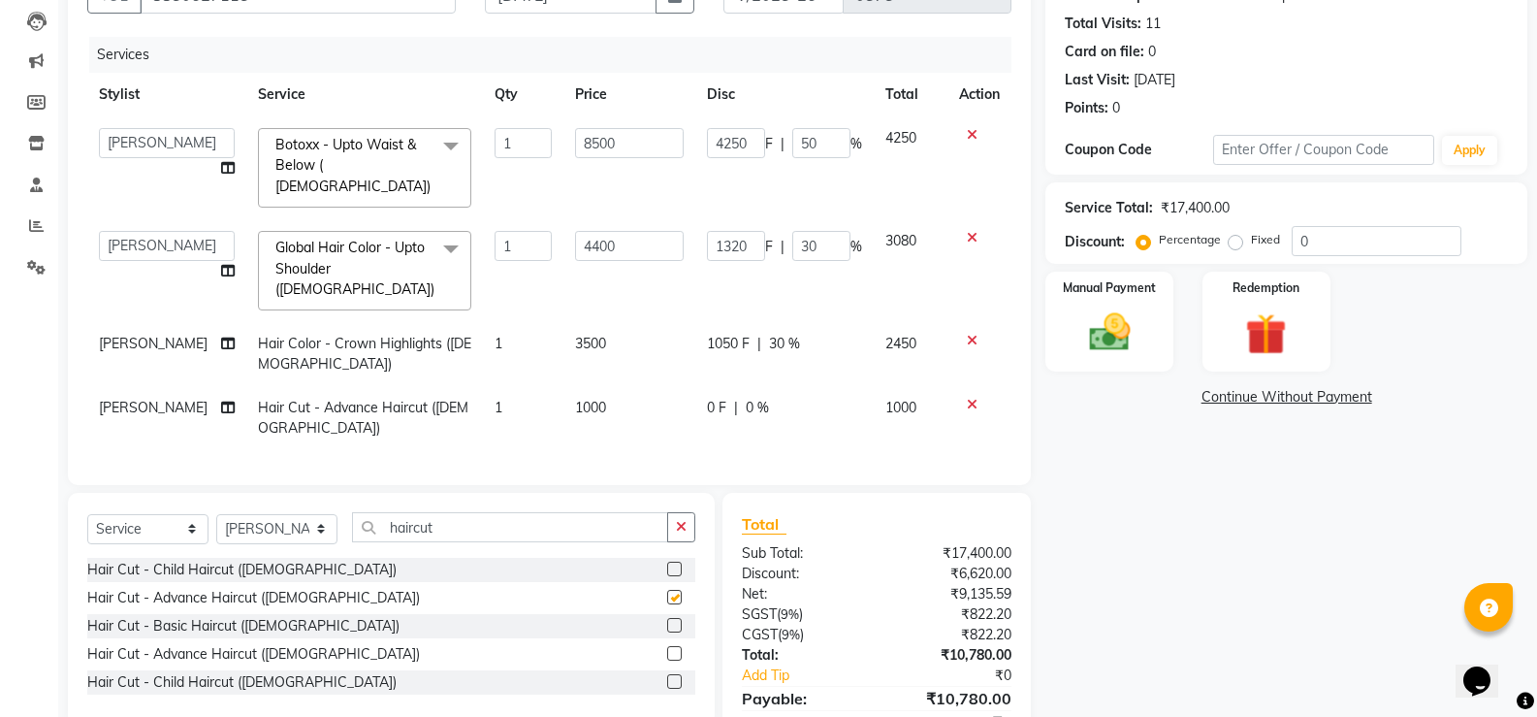
checkbox input "false"
click at [483, 386] on td "1" at bounding box center [523, 418] width 81 height 64
select select "10014"
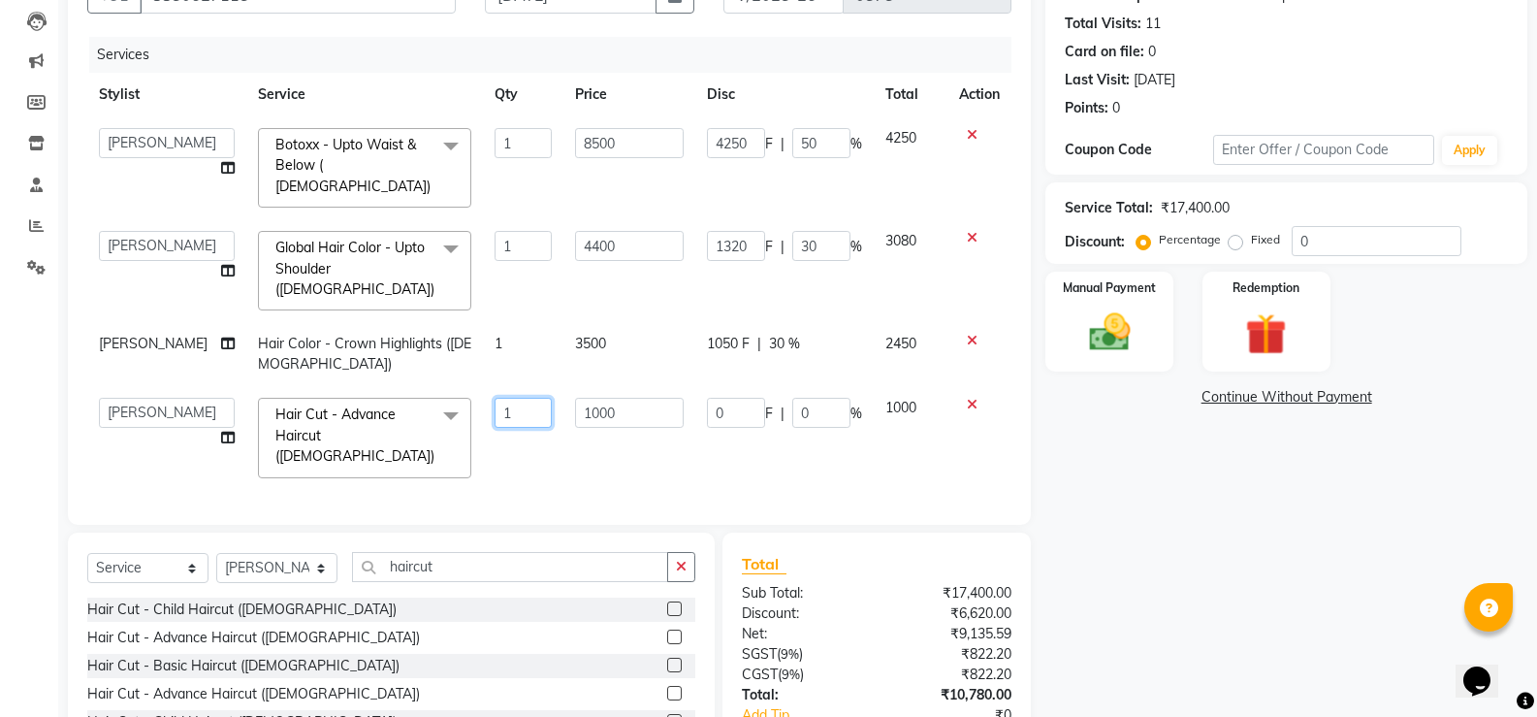
click at [495, 398] on input "1" at bounding box center [523, 413] width 57 height 30
type input "2"
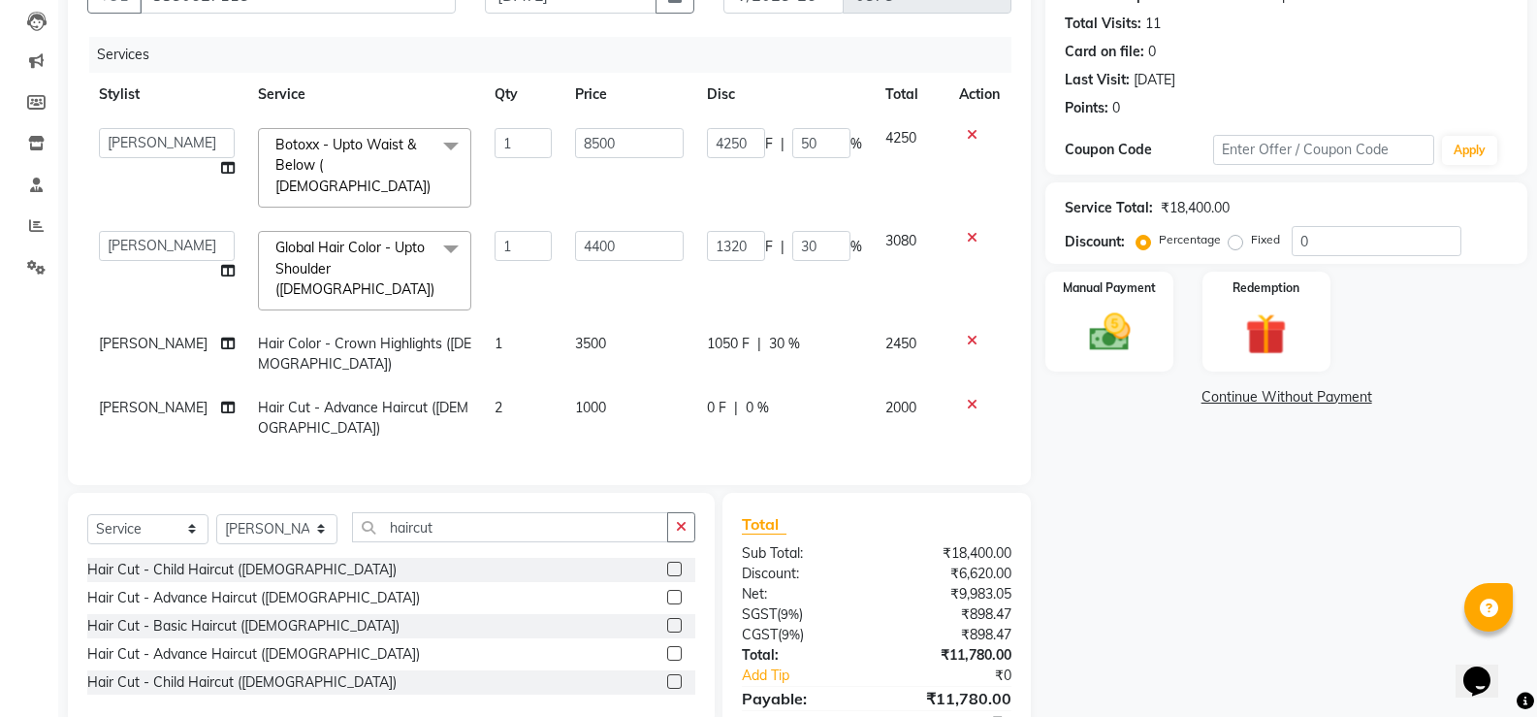
click at [754, 398] on span "0 %" at bounding box center [757, 408] width 23 height 20
select select "10014"
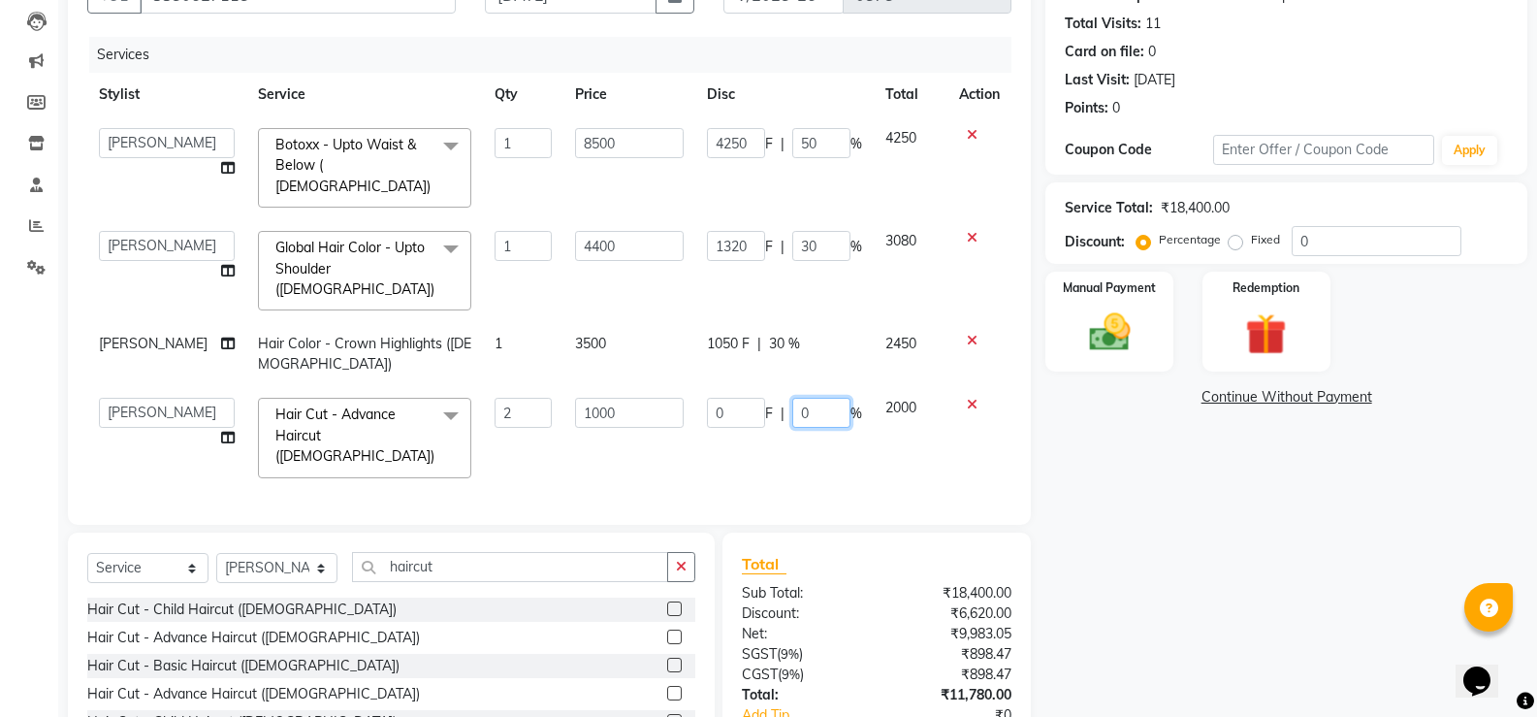
click at [792, 398] on input "0" at bounding box center [821, 413] width 58 height 30
type input "30"
click at [840, 408] on td "0 F | 30 %" at bounding box center [784, 437] width 178 height 103
select select "10014"
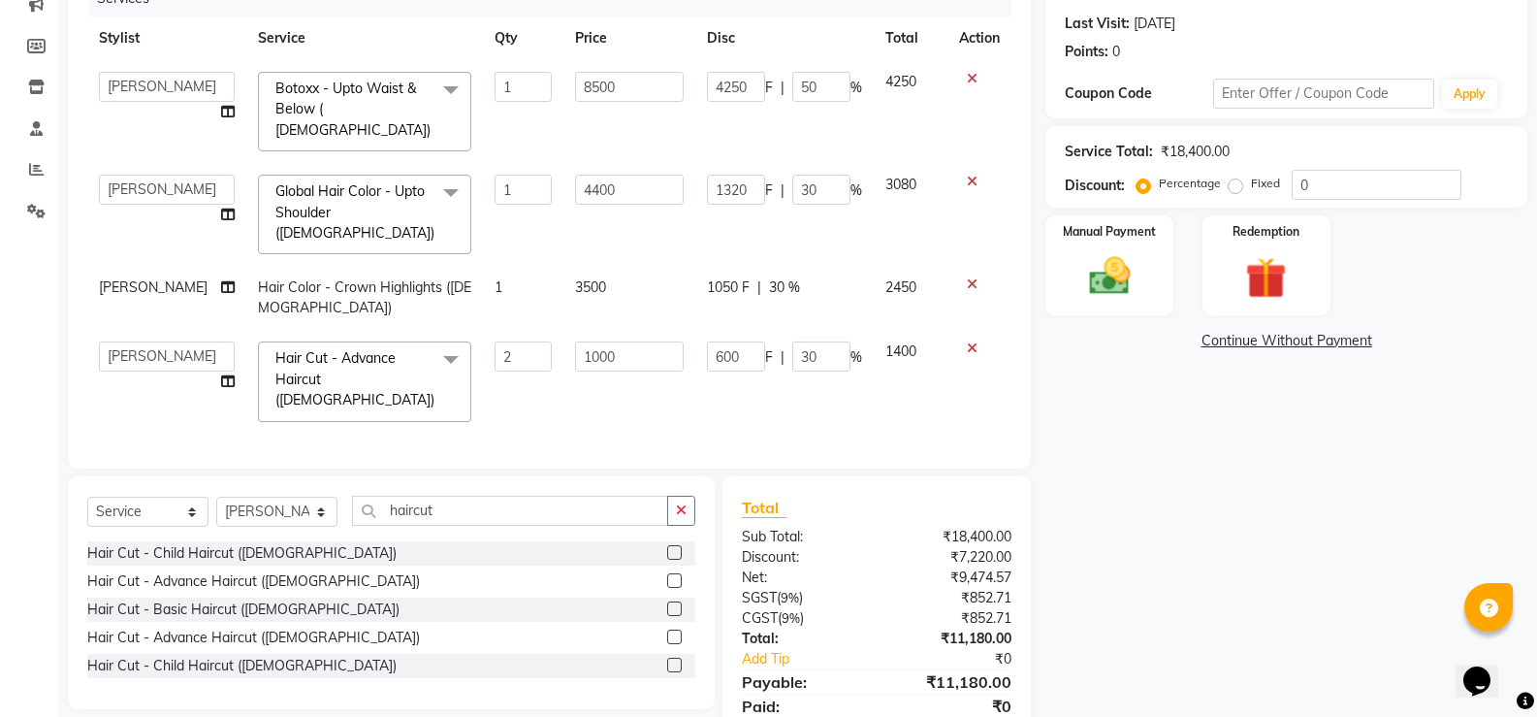
scroll to position [285, 0]
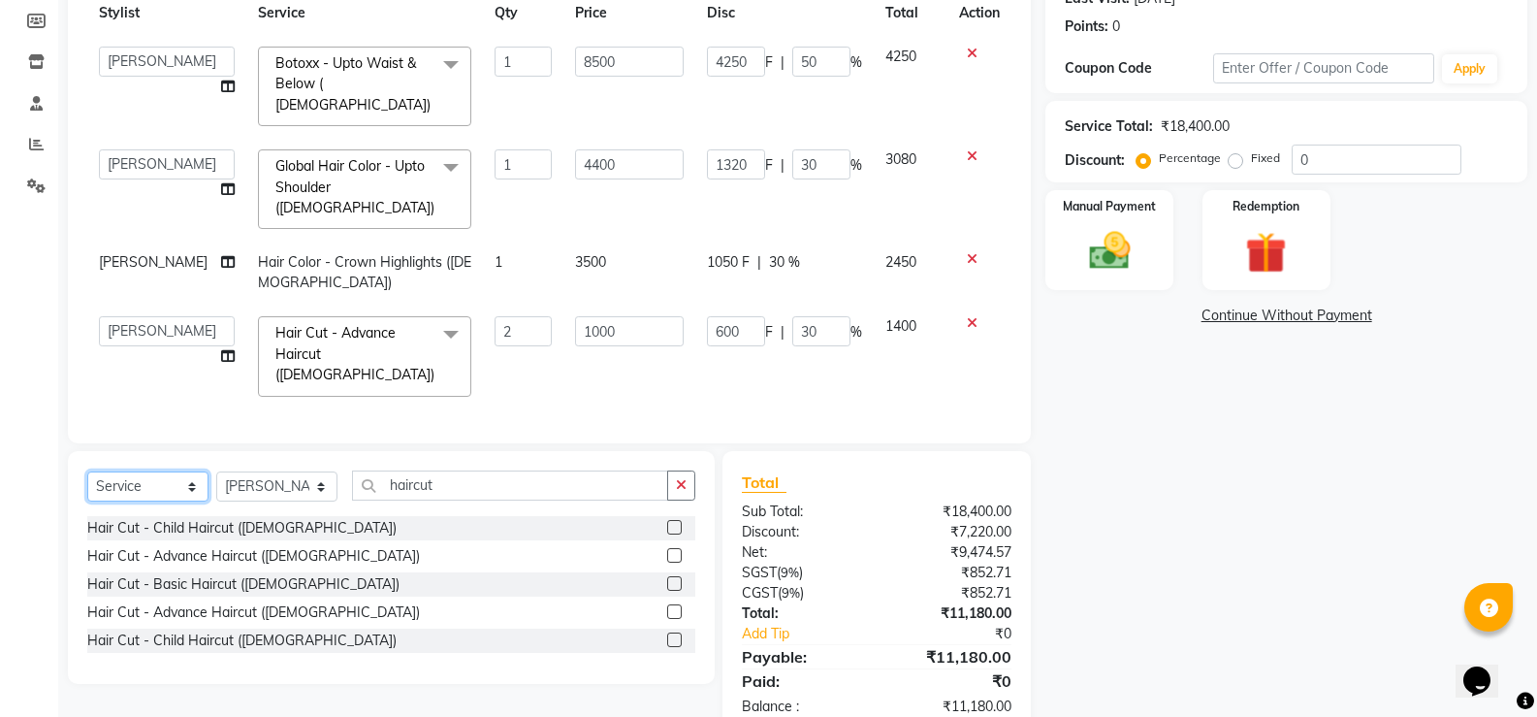
click at [151, 471] on select "Select Service Product Membership Package Voucher Prepaid Gift Card" at bounding box center [147, 486] width 121 height 30
select select "product"
click at [87, 471] on select "Select Service Product Membership Package Voucher Prepaid Gift Card" at bounding box center [147, 486] width 121 height 30
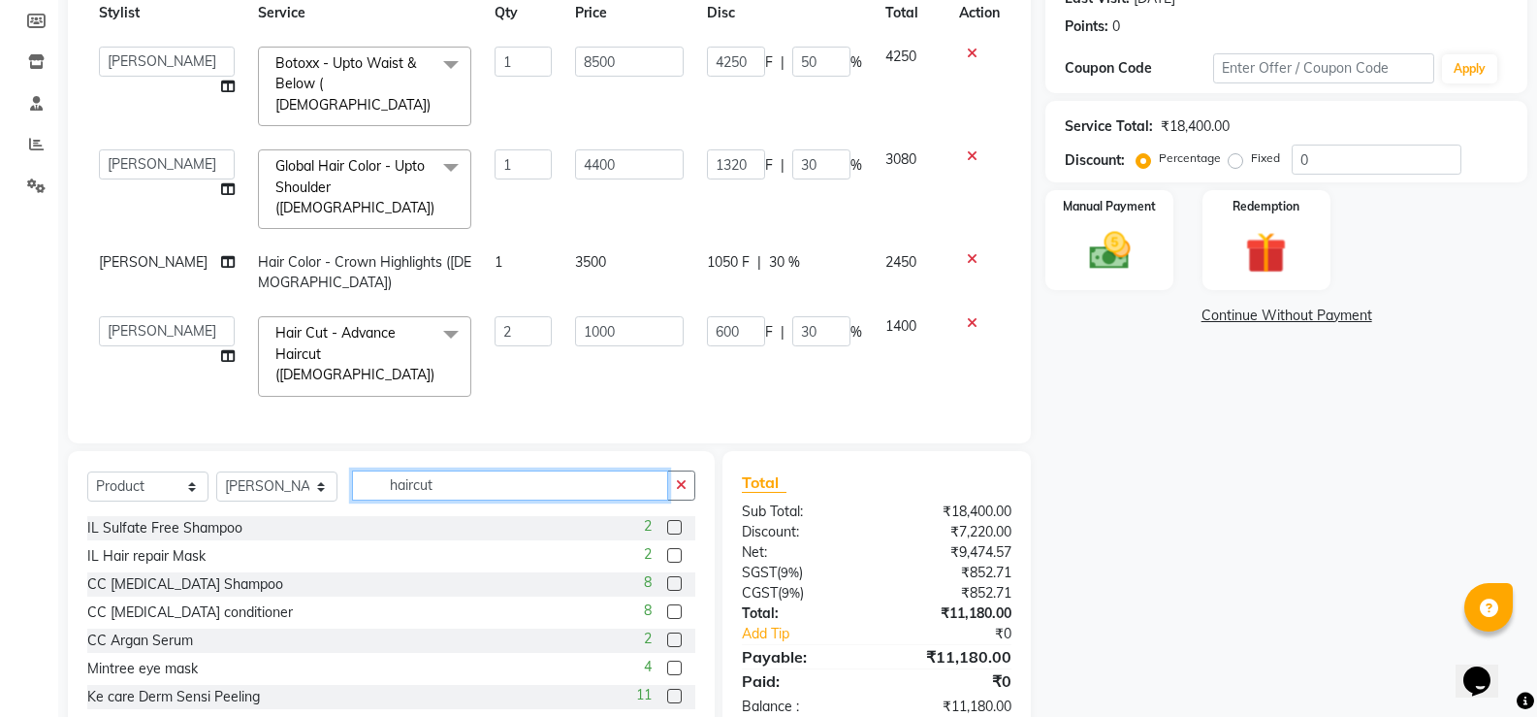
click at [417, 470] on input "haircut" at bounding box center [510, 485] width 316 height 30
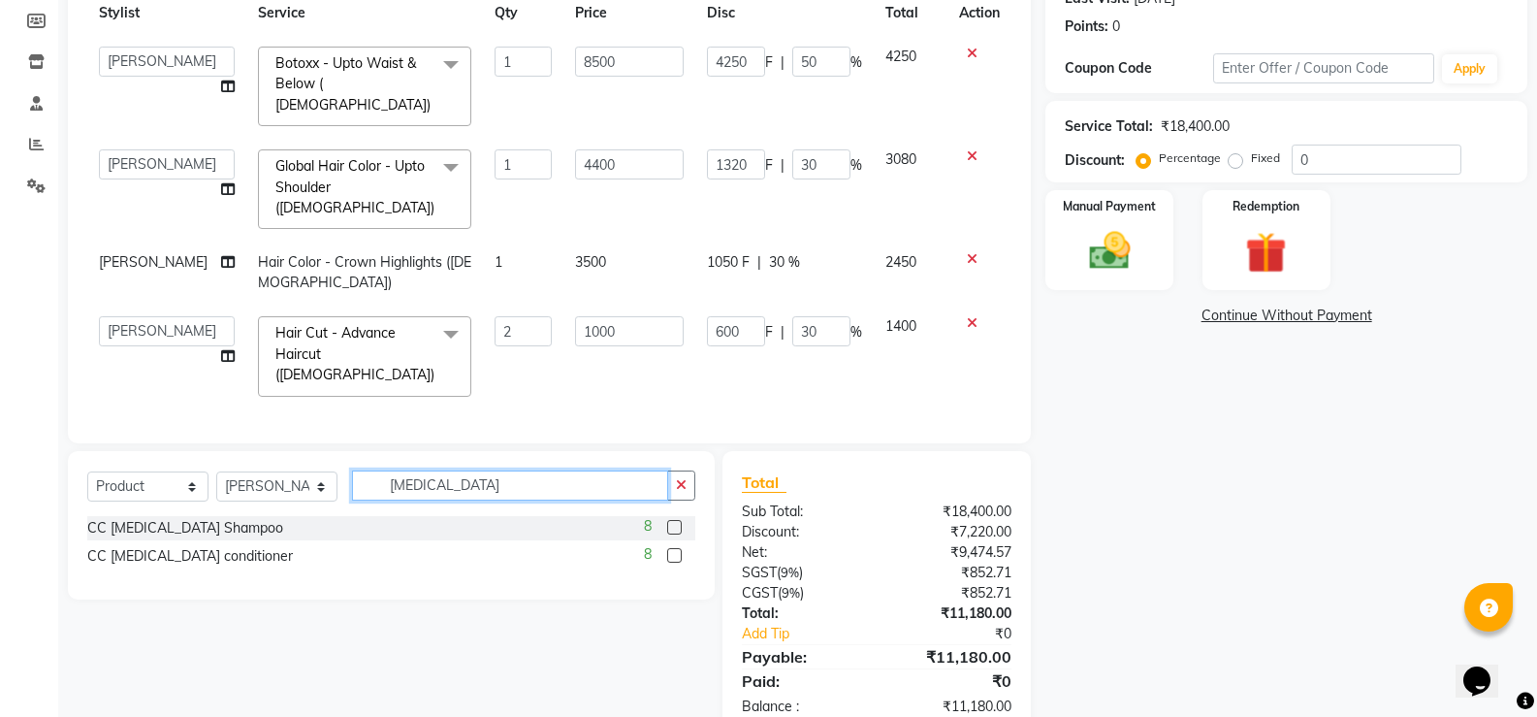
type input "[MEDICAL_DATA]"
click at [678, 520] on label at bounding box center [674, 527] width 15 height 15
click at [678, 522] on input "checkbox" at bounding box center [673, 528] width 13 height 13
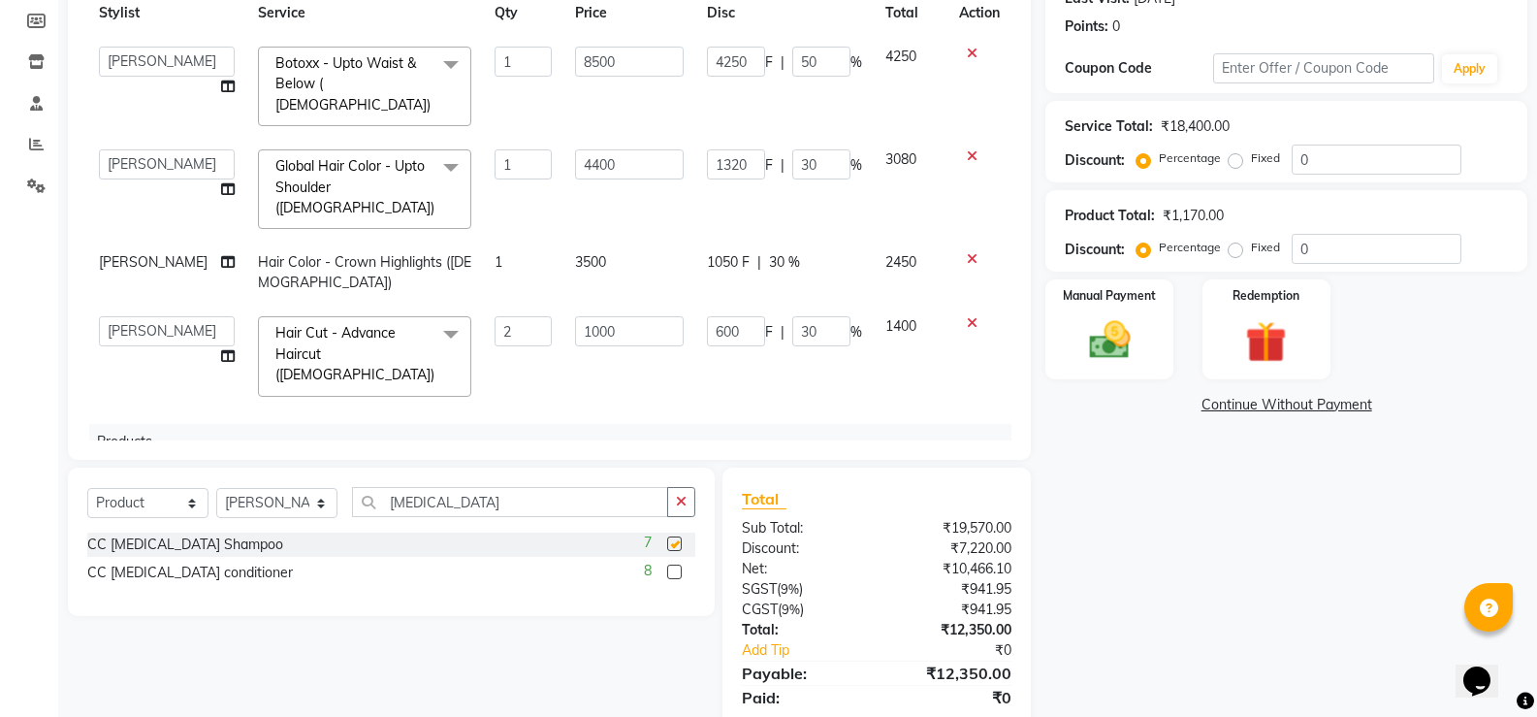
checkbox input "false"
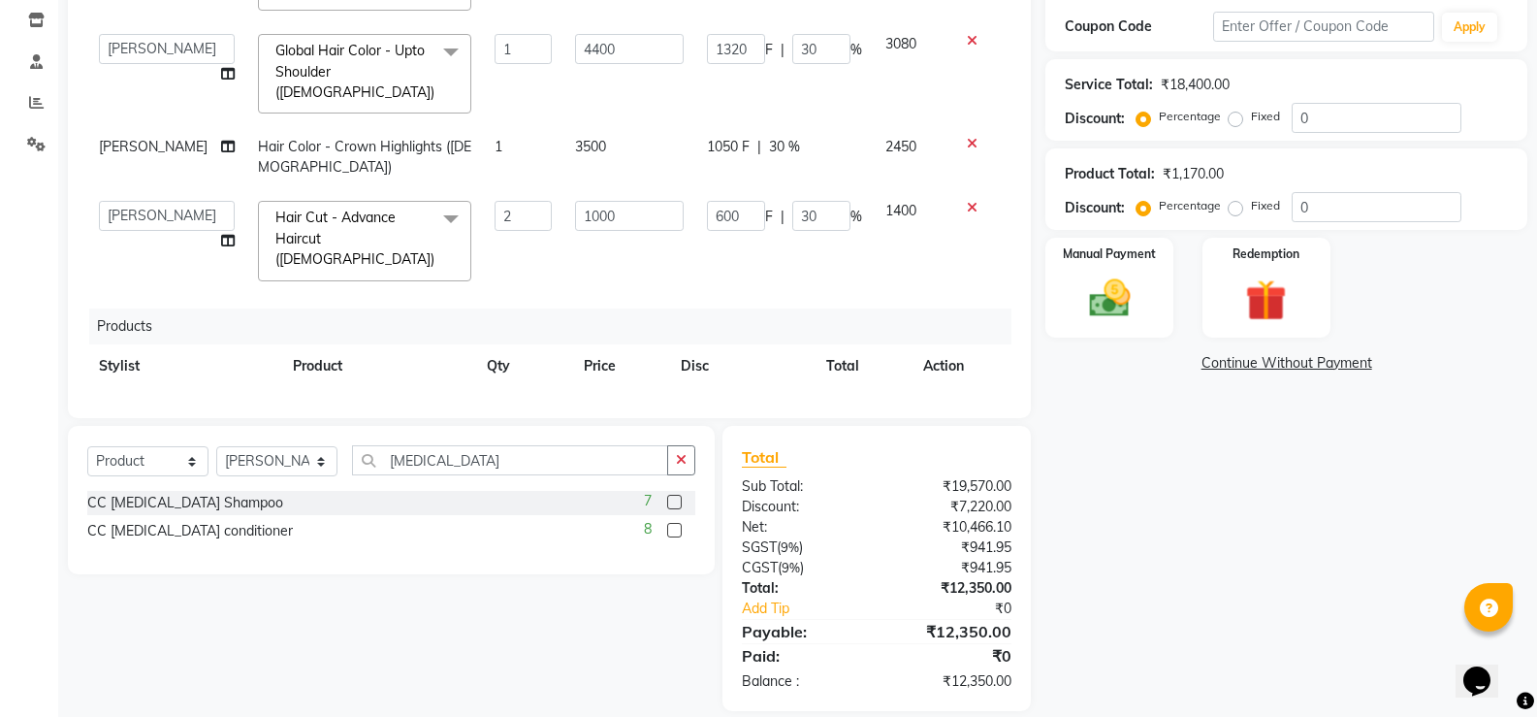
scroll to position [350, 0]
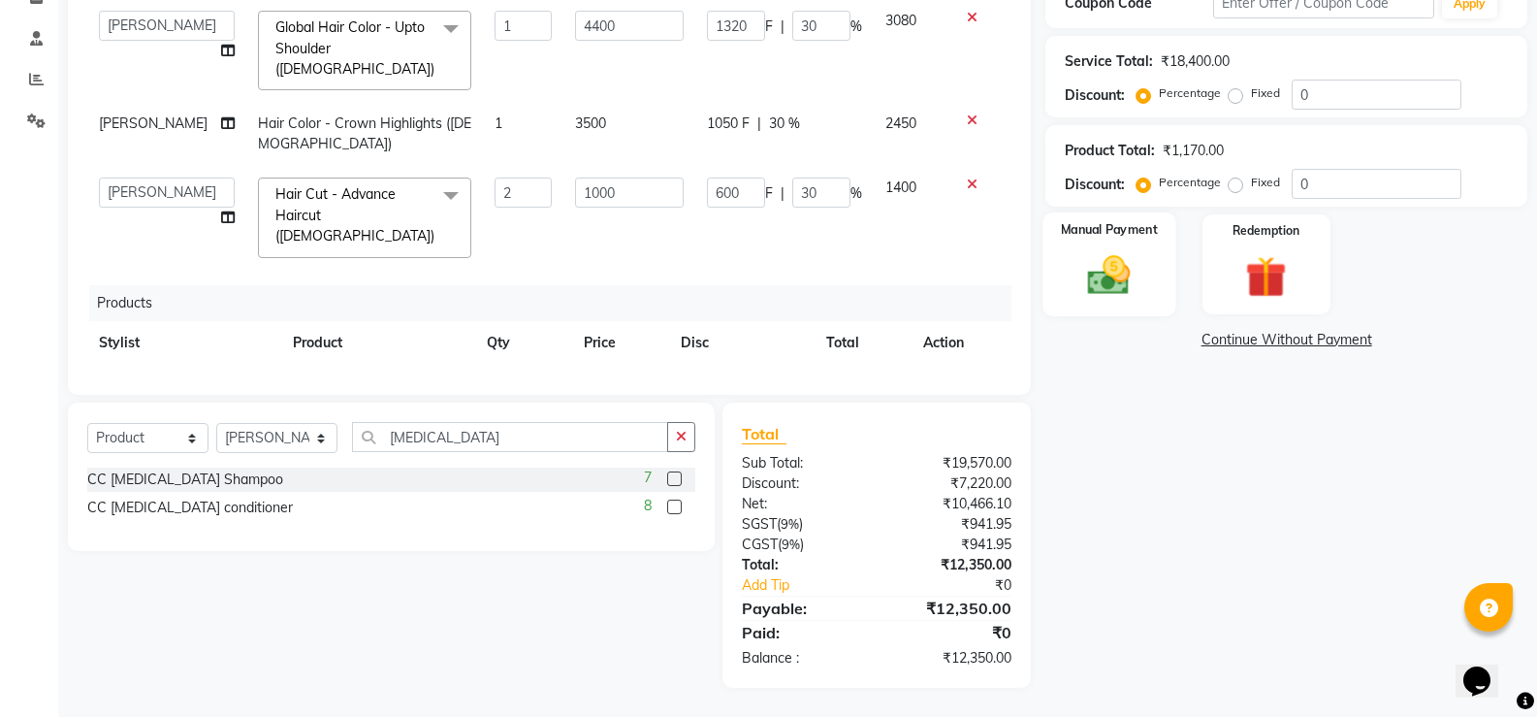
click at [1121, 301] on div "Manual Payment" at bounding box center [1110, 264] width 133 height 104
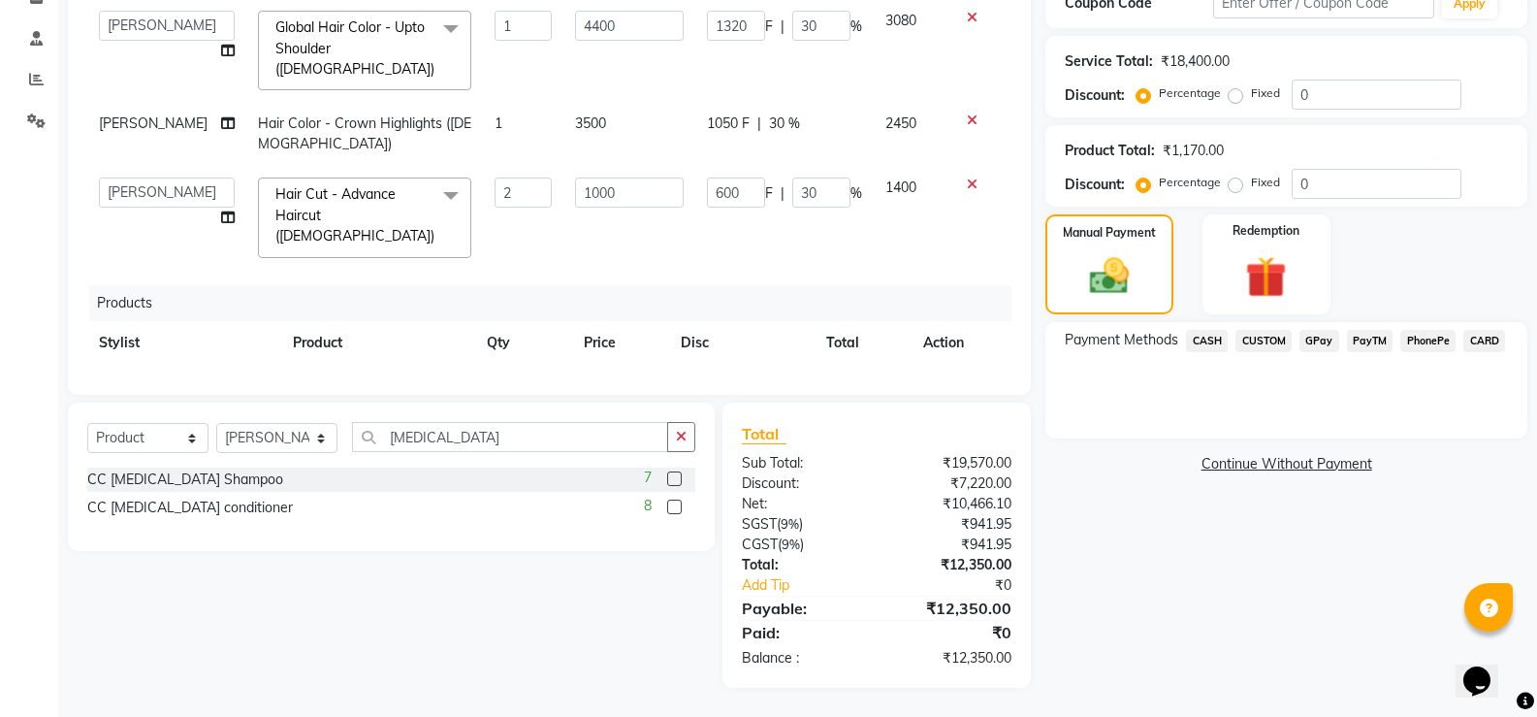
click at [1478, 348] on span "CARD" at bounding box center [1485, 341] width 42 height 22
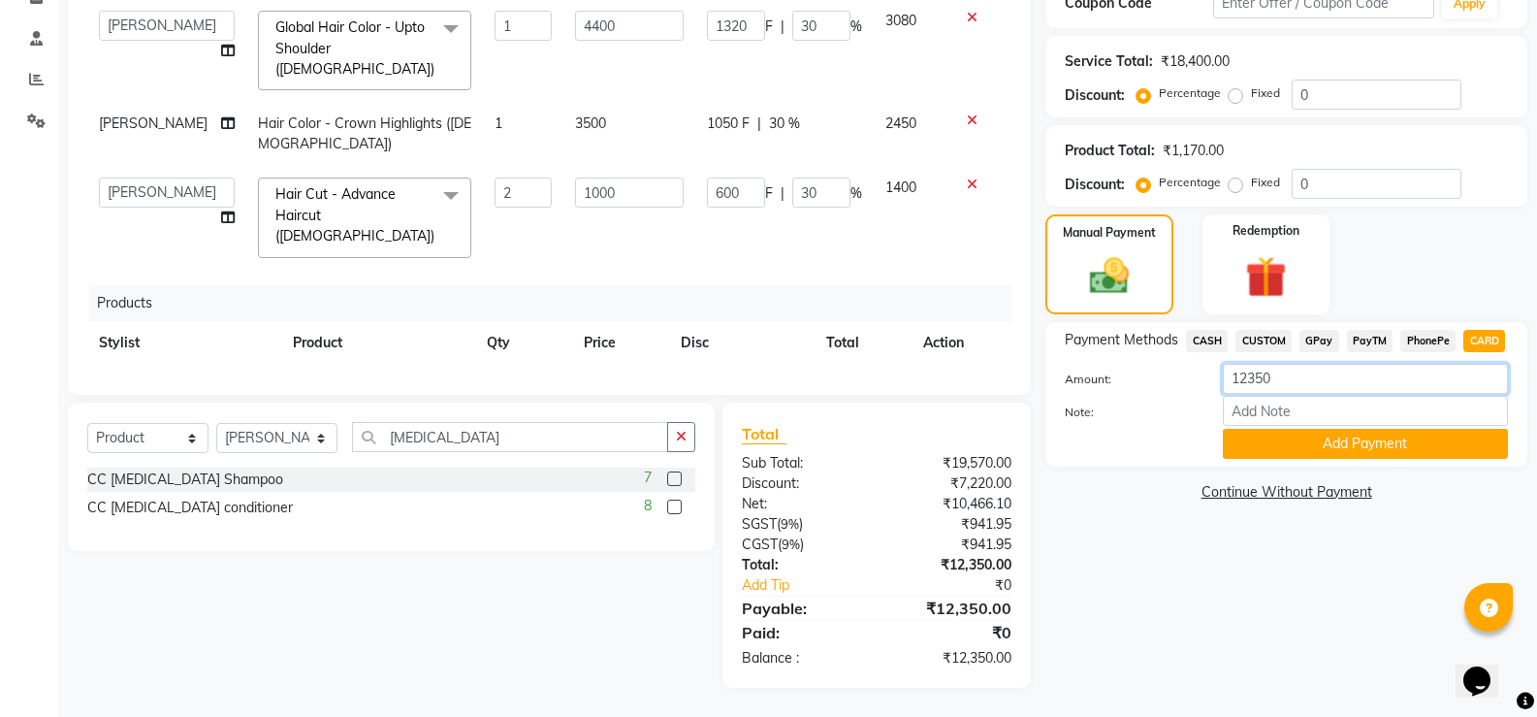
click at [1283, 390] on input "12350" at bounding box center [1365, 379] width 285 height 30
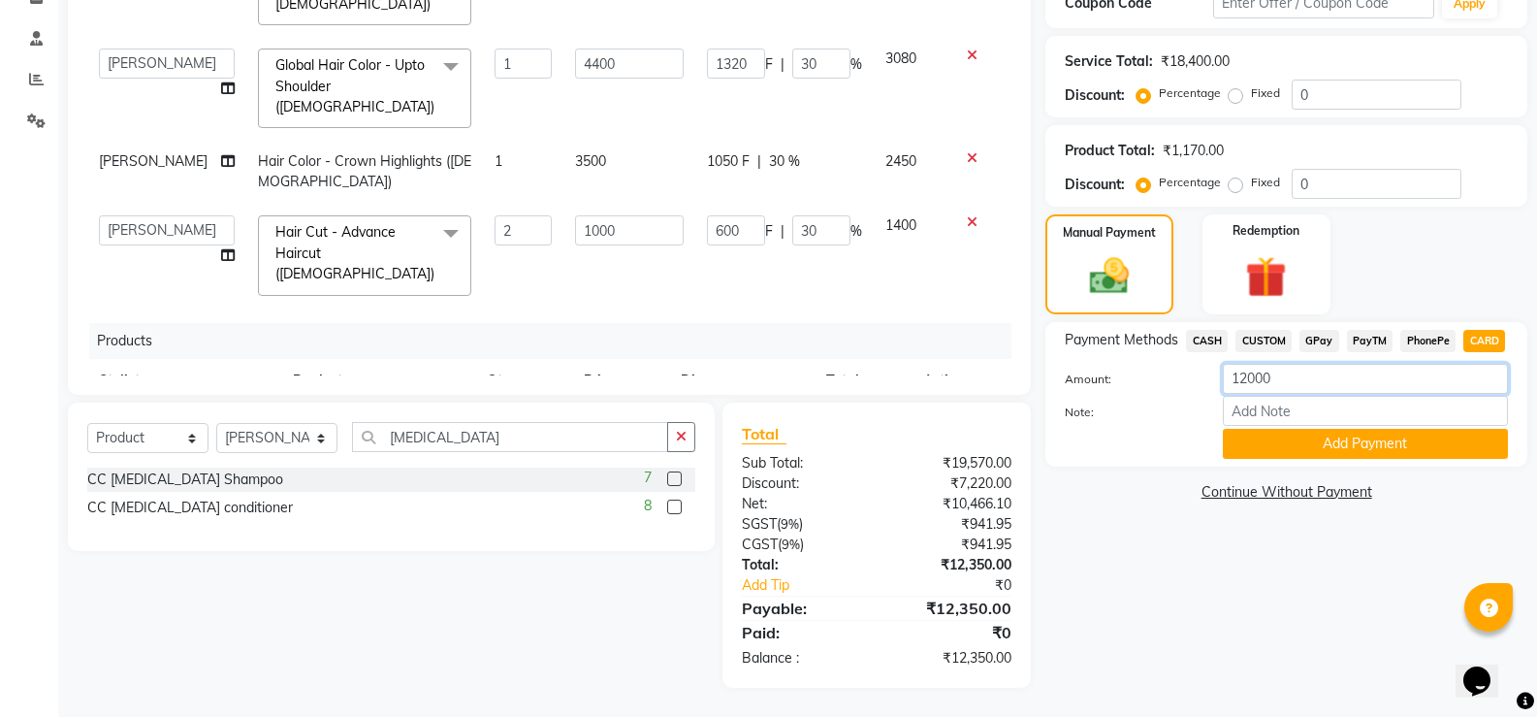
scroll to position [0, 0]
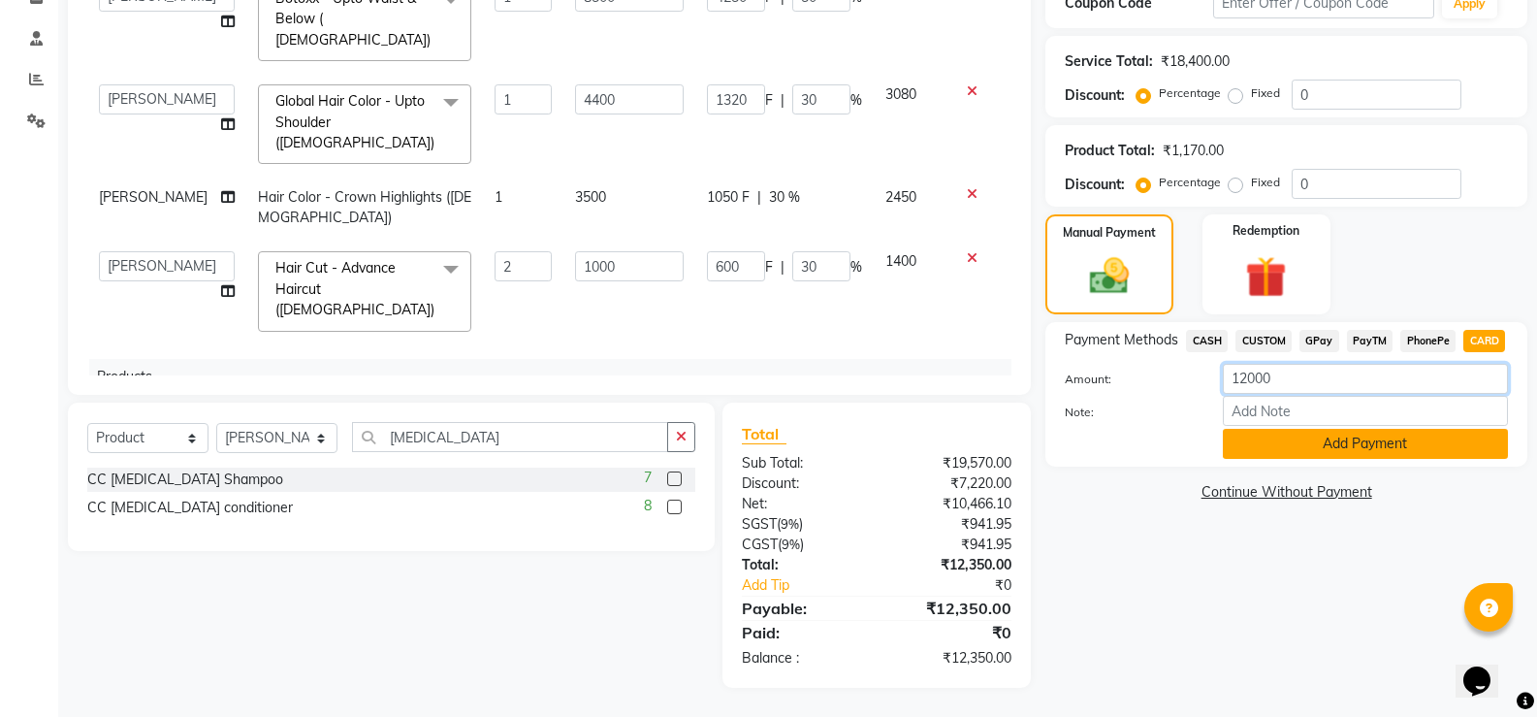
type input "12000"
click at [1330, 434] on button "Add Payment" at bounding box center [1365, 444] width 285 height 30
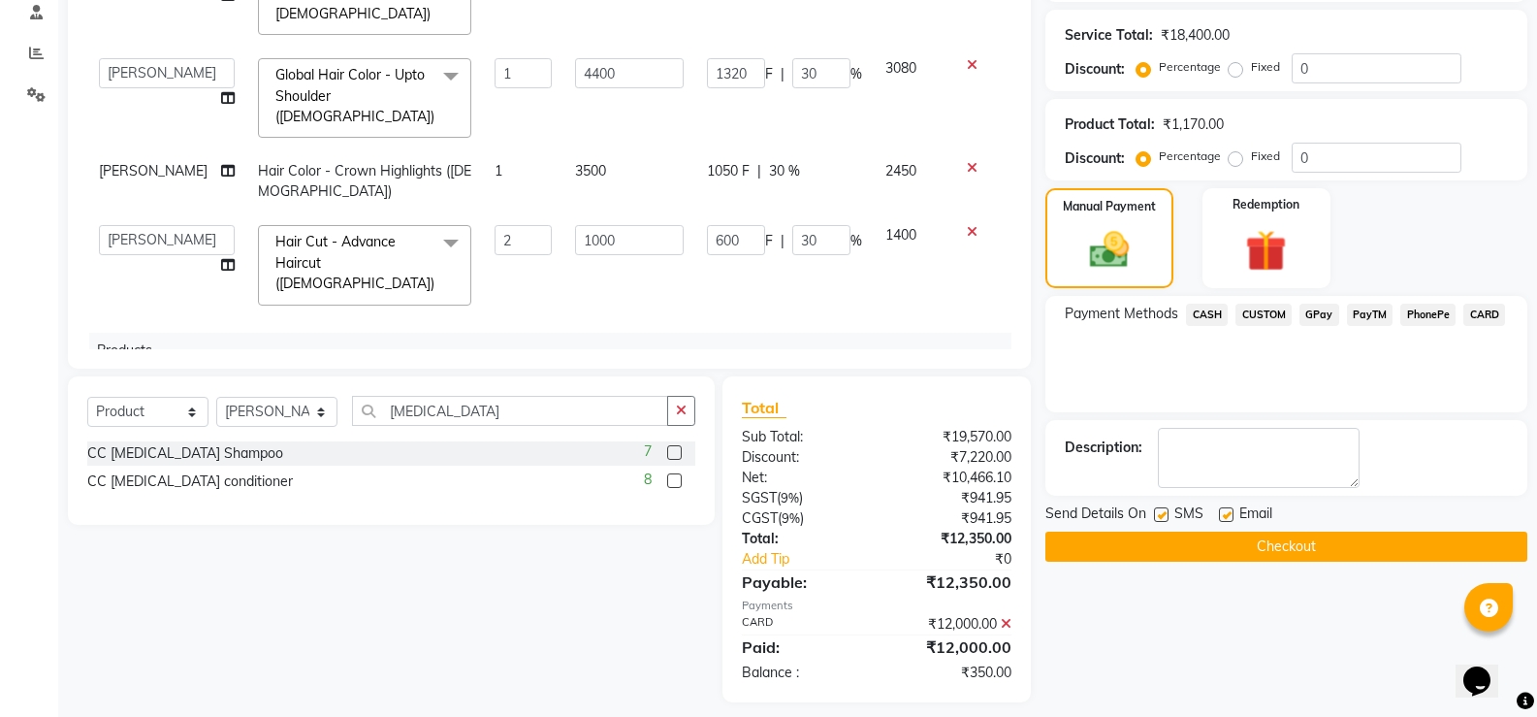
scroll to position [391, 0]
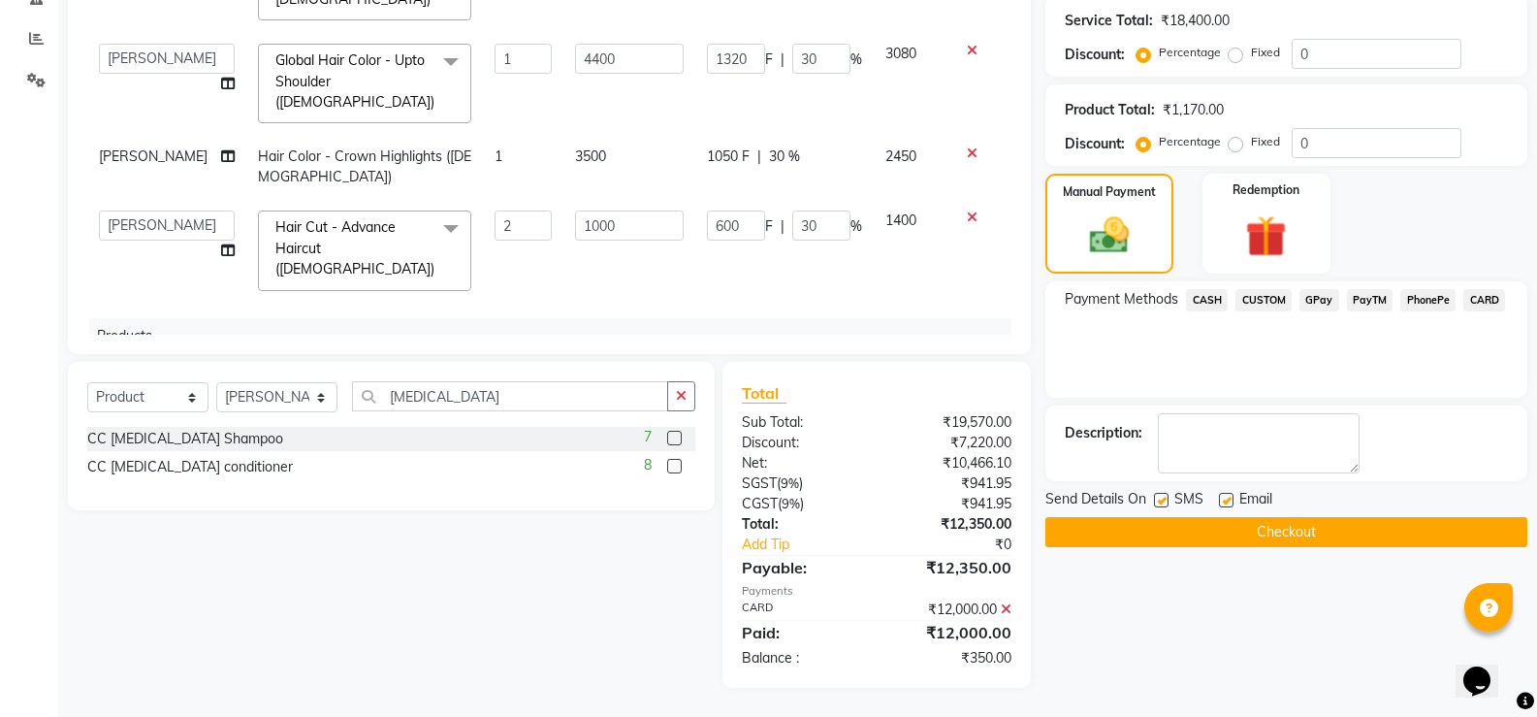
click at [1165, 500] on label at bounding box center [1161, 500] width 15 height 15
click at [1165, 500] on input "checkbox" at bounding box center [1160, 501] width 13 height 13
checkbox input "false"
click at [1231, 496] on label at bounding box center [1226, 500] width 15 height 15
click at [1231, 496] on input "checkbox" at bounding box center [1225, 501] width 13 height 13
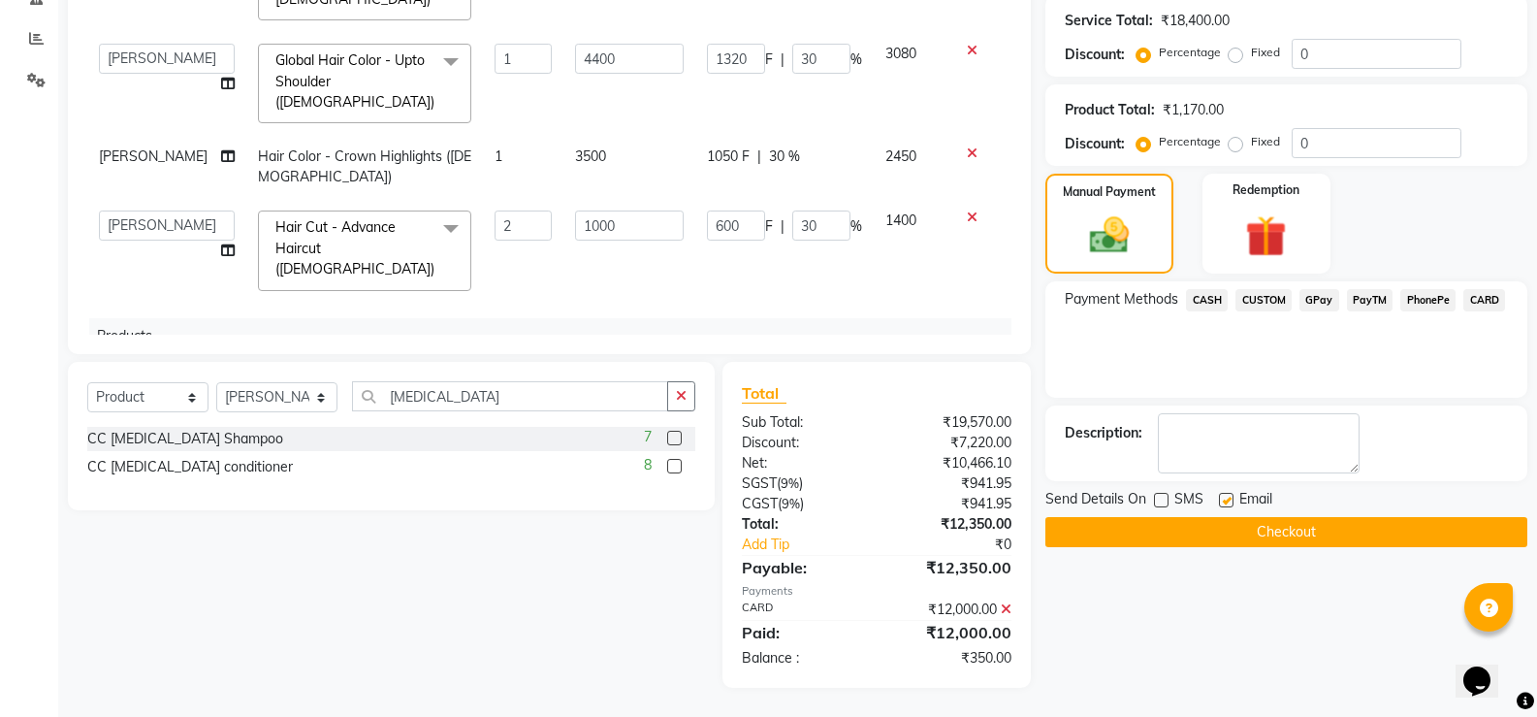
checkbox input "false"
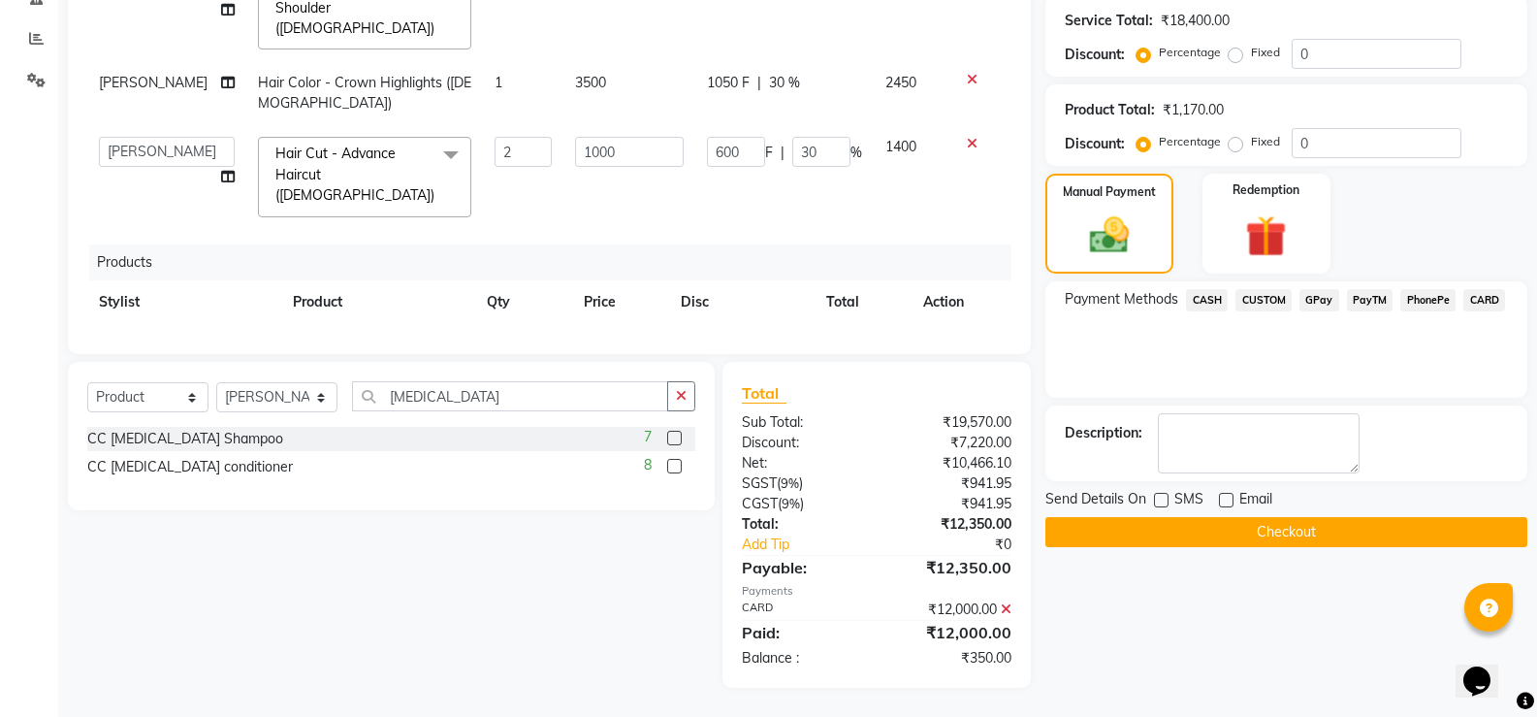
click at [1178, 531] on button "Checkout" at bounding box center [1287, 532] width 482 height 30
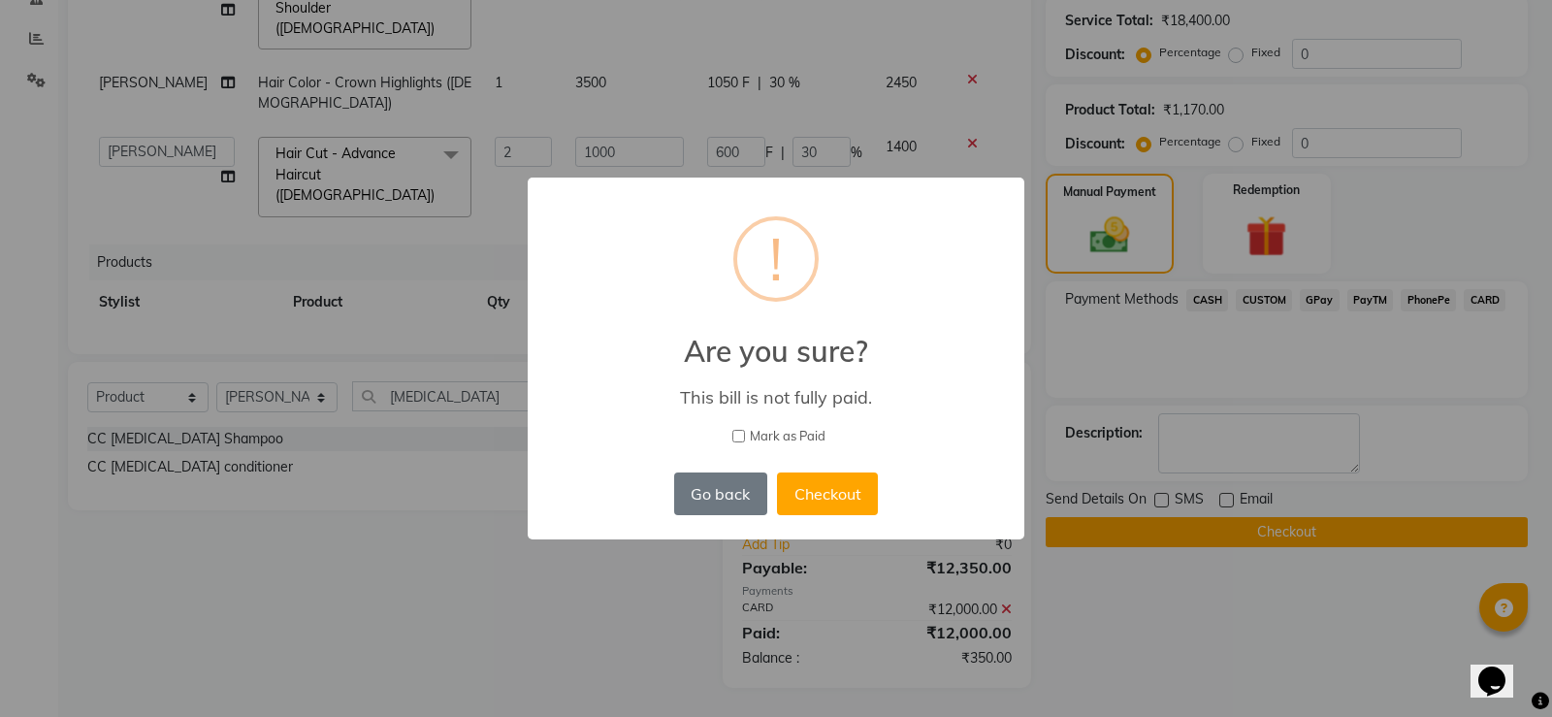
click at [745, 431] on input "Mark as Paid" at bounding box center [738, 436] width 13 height 13
checkbox input "true"
click at [823, 489] on button "Checkout" at bounding box center [827, 493] width 101 height 43
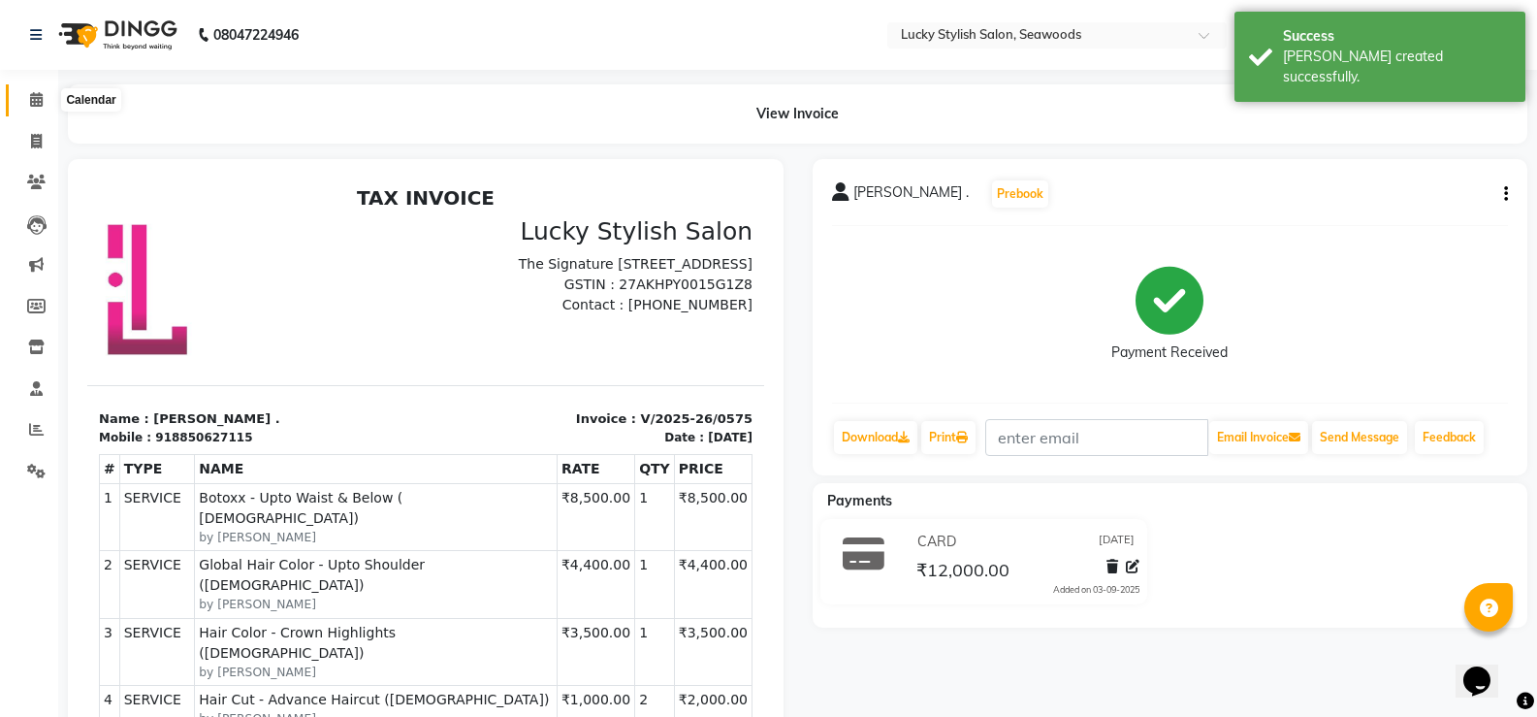
click at [40, 110] on span at bounding box center [36, 100] width 34 height 22
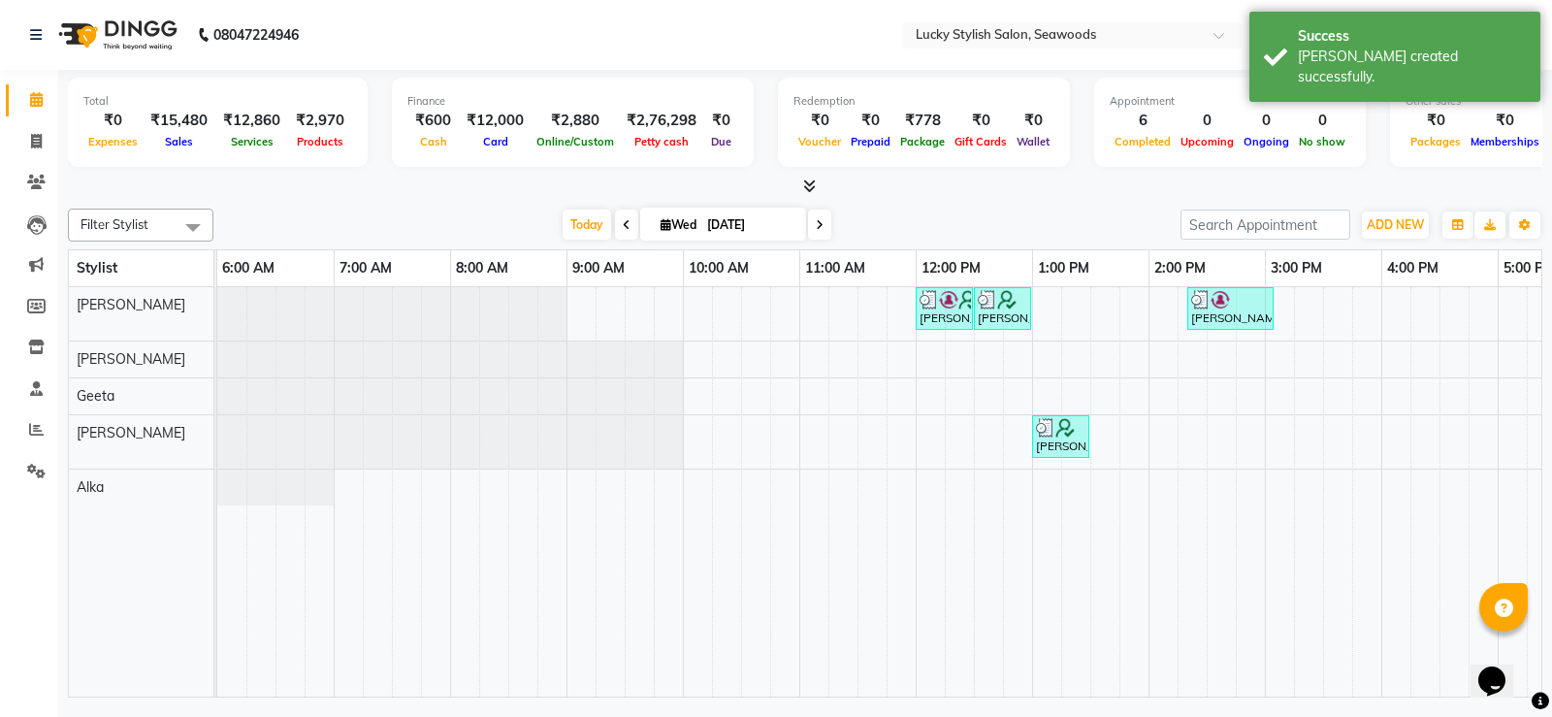
click at [810, 190] on icon at bounding box center [809, 185] width 13 height 15
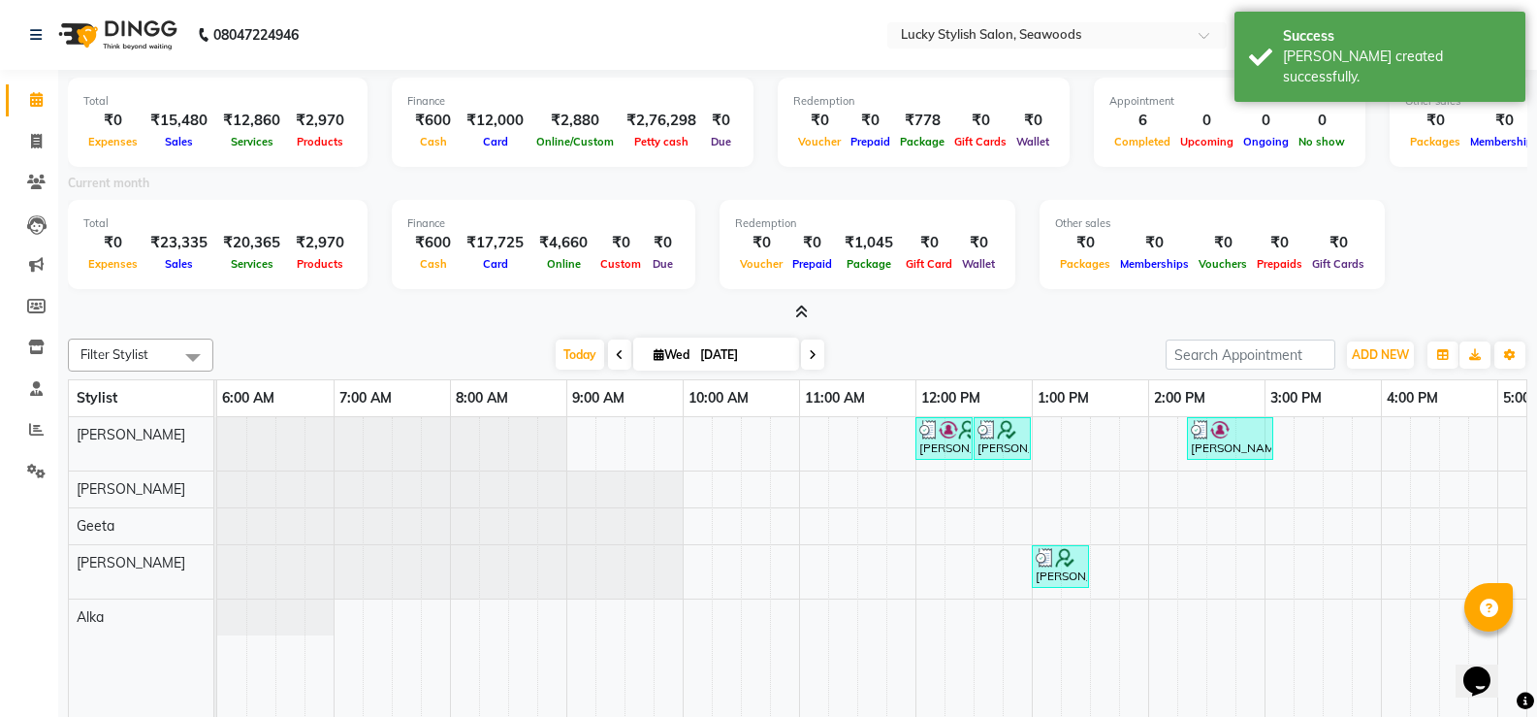
click at [797, 315] on icon at bounding box center [801, 312] width 13 height 15
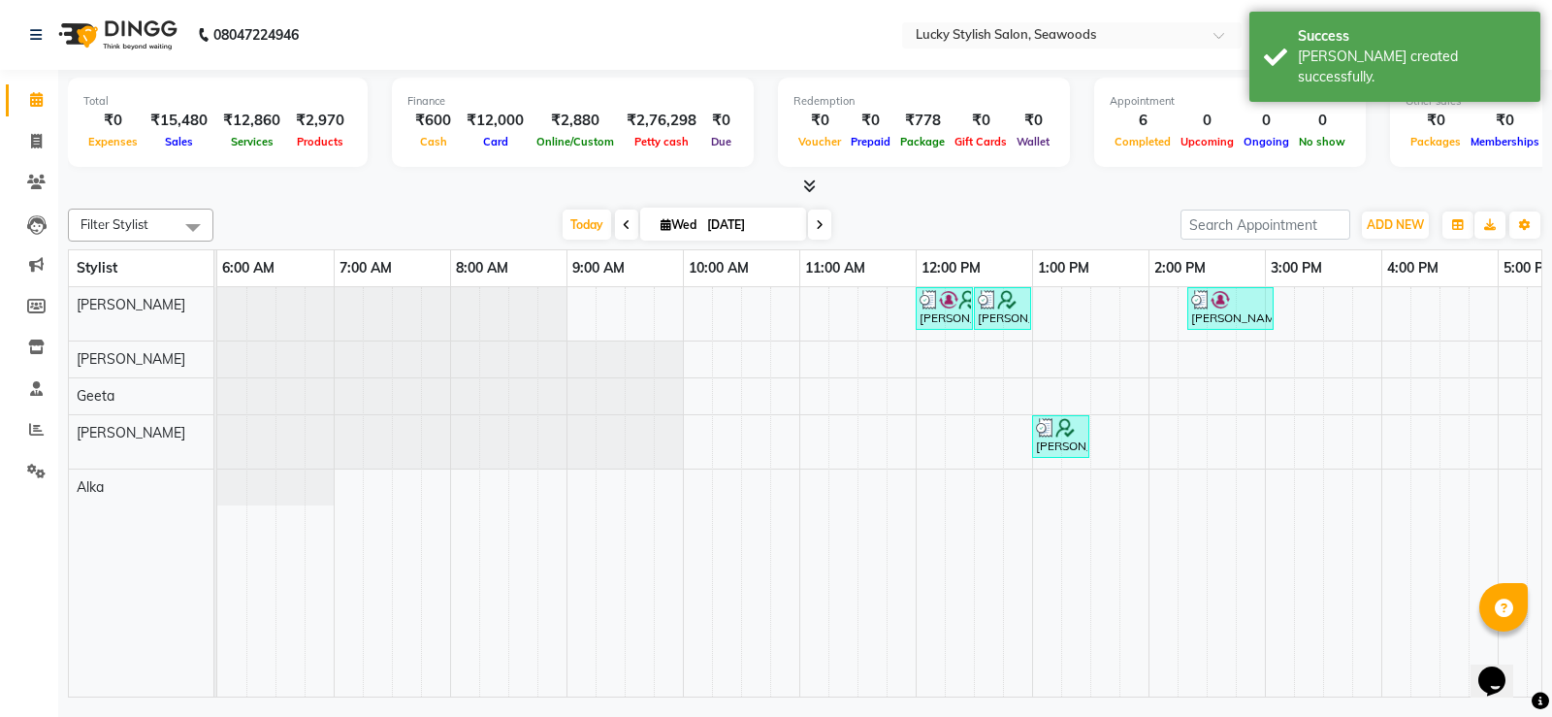
click at [816, 223] on icon at bounding box center [820, 225] width 8 height 12
type input "[DATE]"
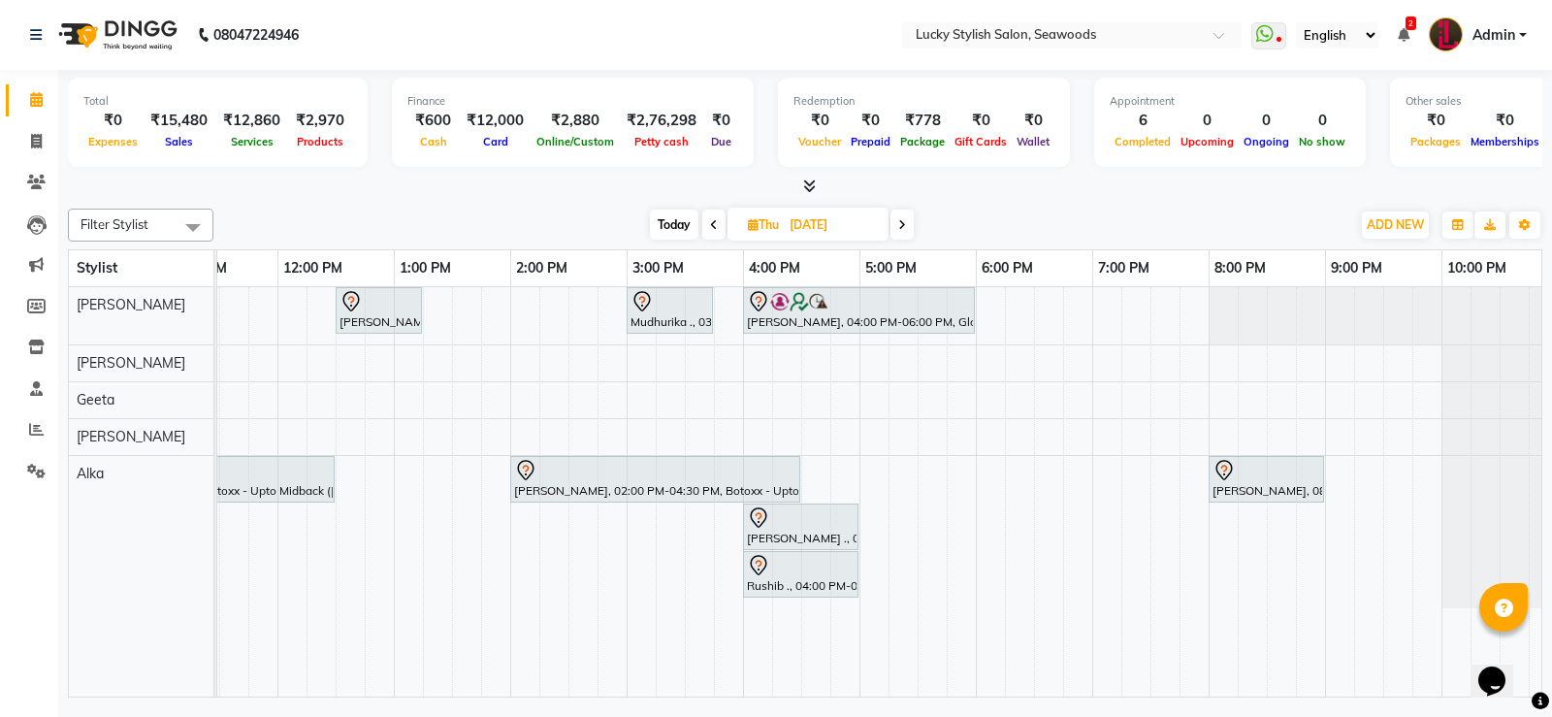
scroll to position [0, 655]
